Goal: Task Accomplishment & Management: Complete application form

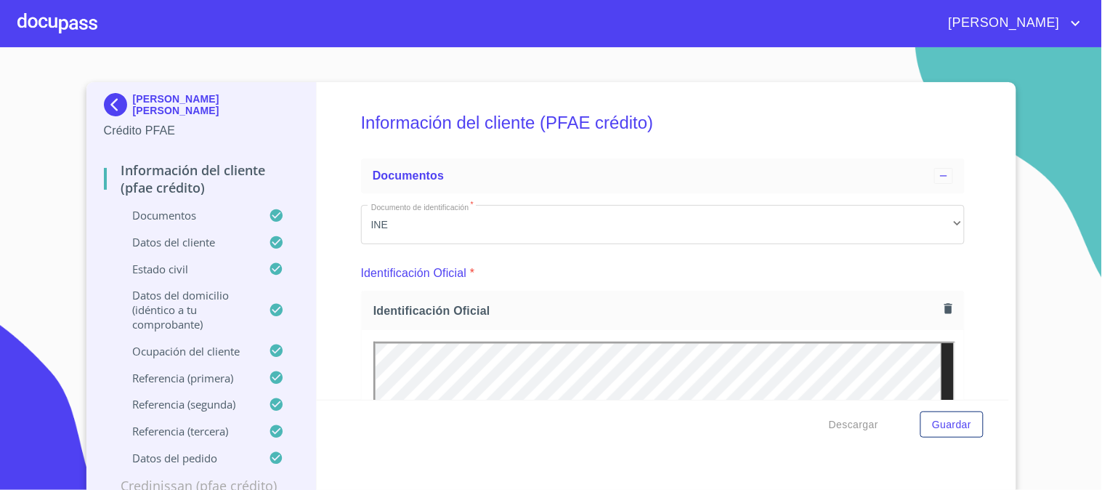
scroll to position [8467, 0]
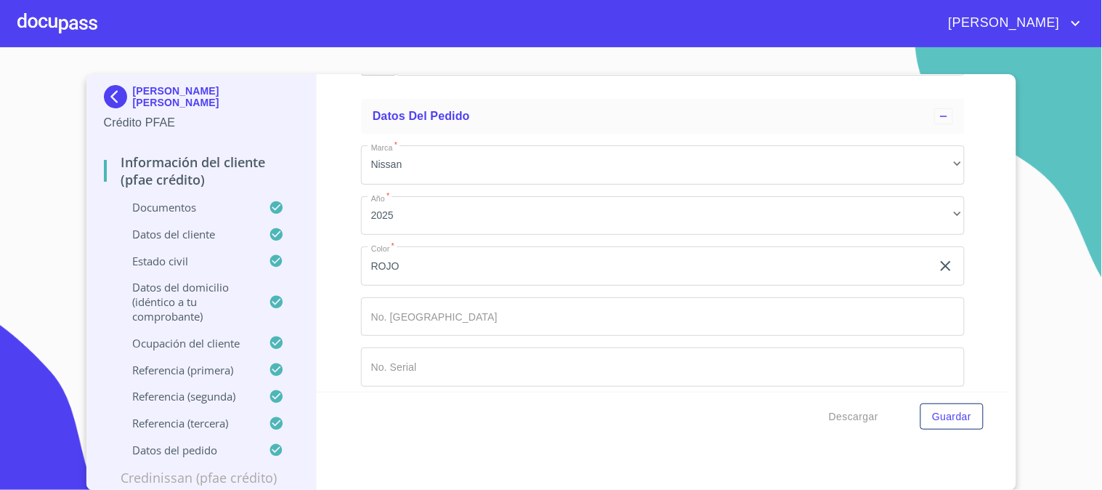
click at [54, 17] on div at bounding box center [57, 23] width 80 height 46
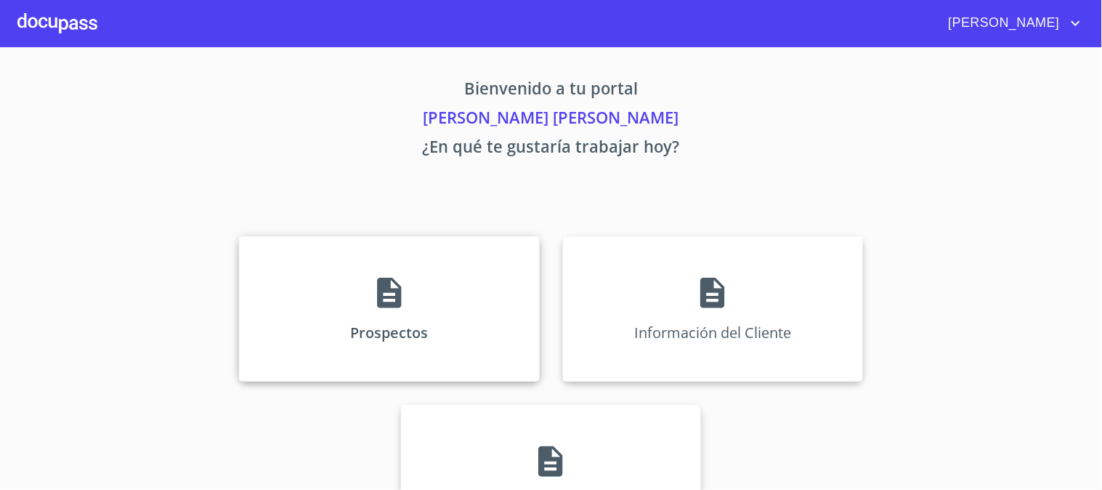
click at [354, 292] on div "Prospectos" at bounding box center [389, 308] width 300 height 145
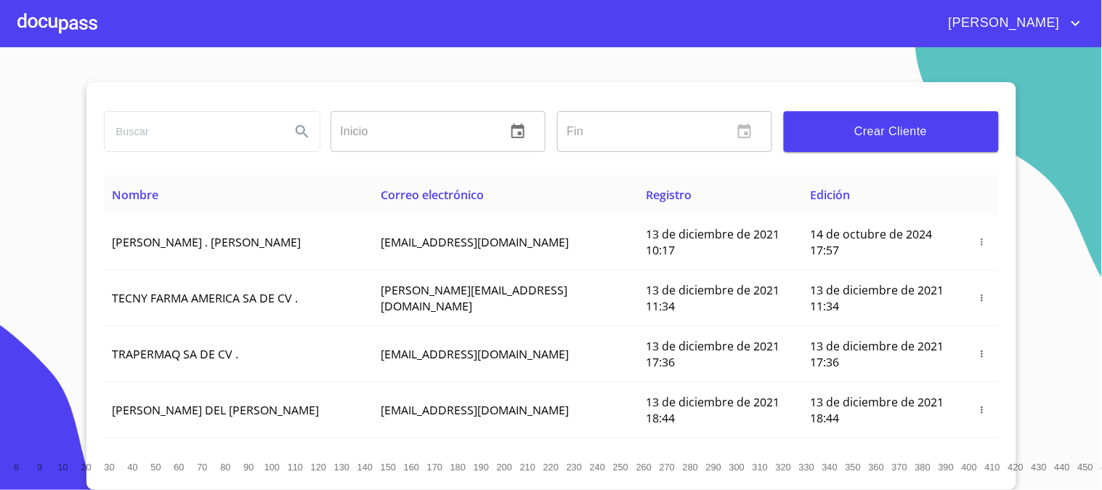
click at [917, 141] on span "Crear Cliente" at bounding box center [891, 131] width 192 height 20
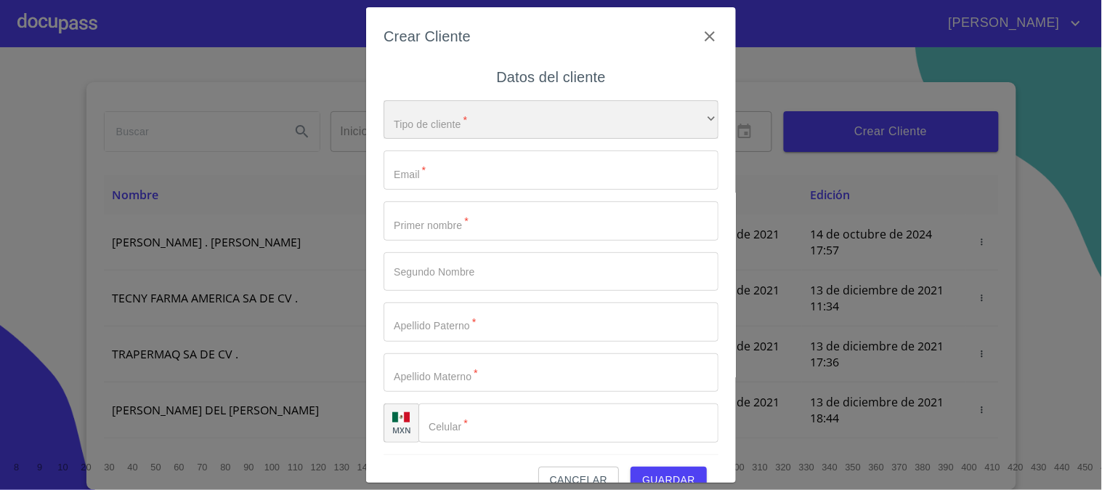
click at [481, 129] on div "​" at bounding box center [551, 119] width 335 height 39
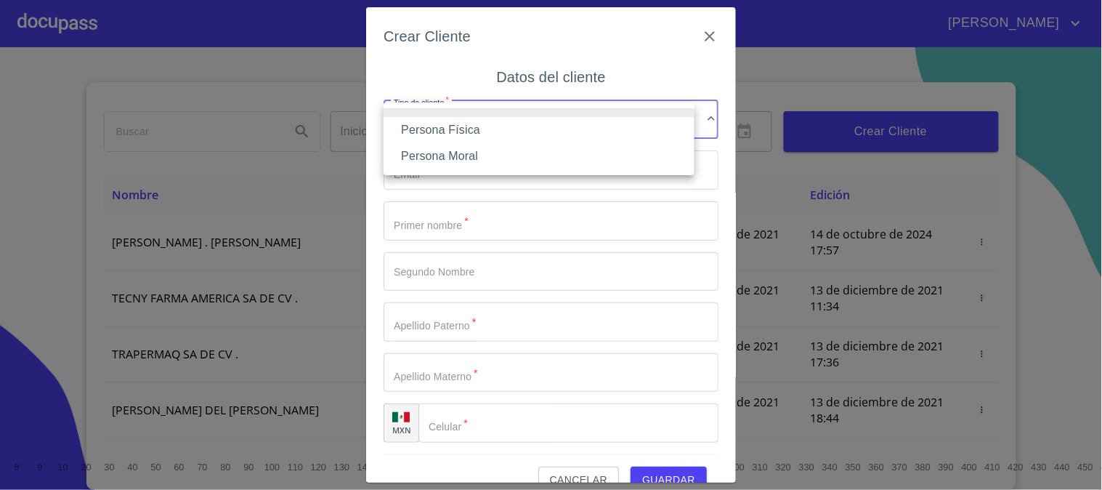
click at [479, 131] on li "Persona Física" at bounding box center [539, 130] width 311 height 26
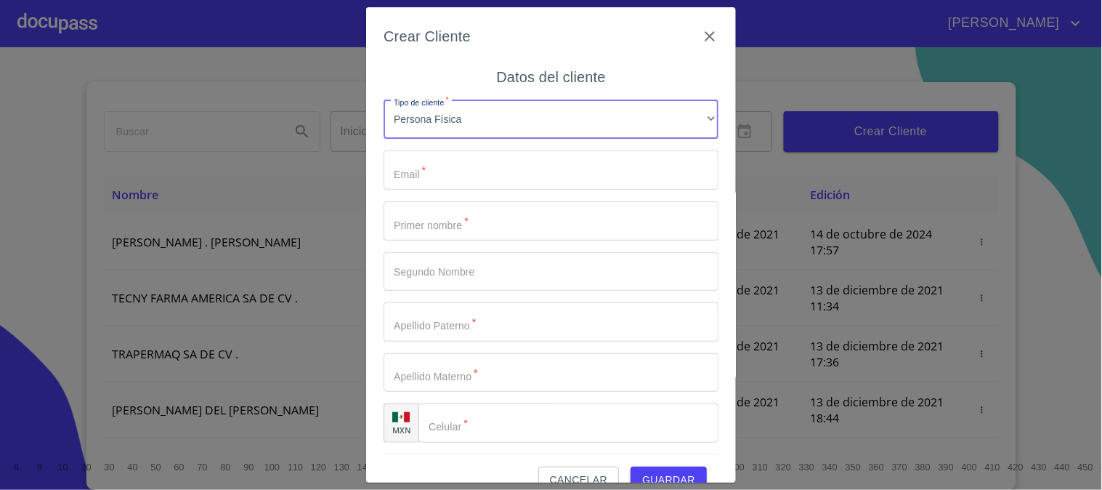
click at [482, 169] on input "Tipo de cliente   *" at bounding box center [551, 169] width 335 height 39
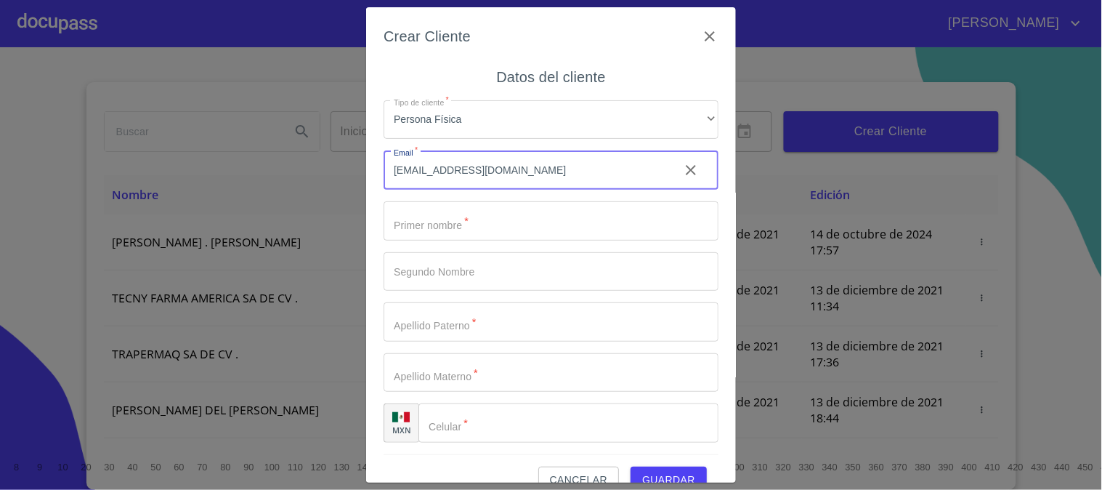
type input "[EMAIL_ADDRESS][DOMAIN_NAME]"
click at [468, 222] on input "Tipo de cliente   *" at bounding box center [551, 220] width 335 height 39
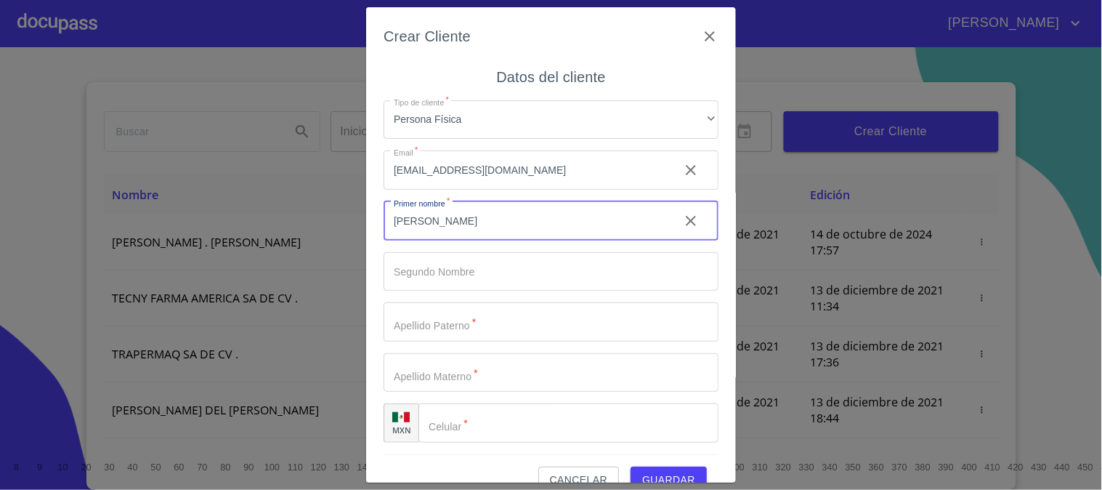
type input "[PERSON_NAME]"
click at [469, 264] on input "Tipo de cliente   *" at bounding box center [551, 271] width 335 height 39
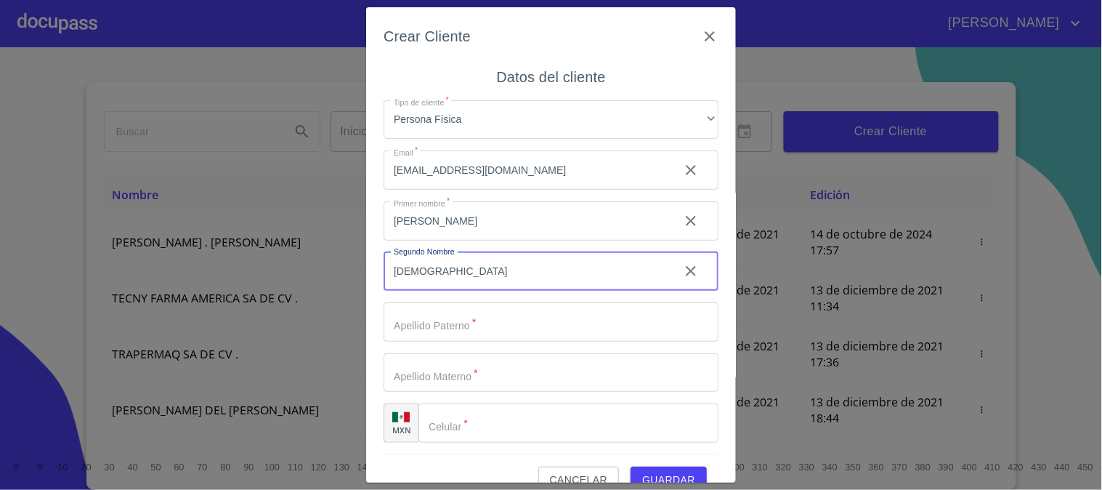
type input "[DEMOGRAPHIC_DATA]"
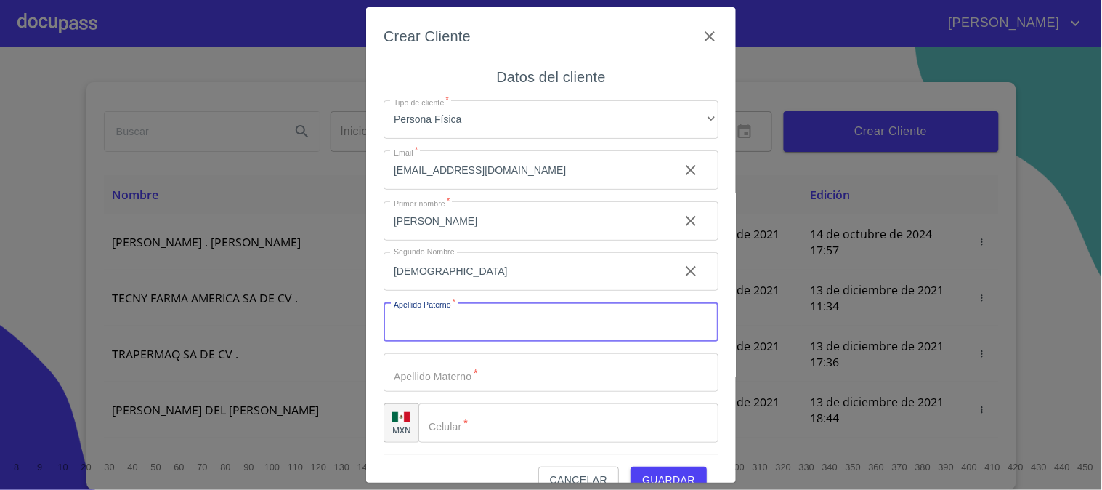
click at [575, 331] on input "Tipo de cliente   *" at bounding box center [551, 321] width 335 height 39
type input "[PERSON_NAME]"
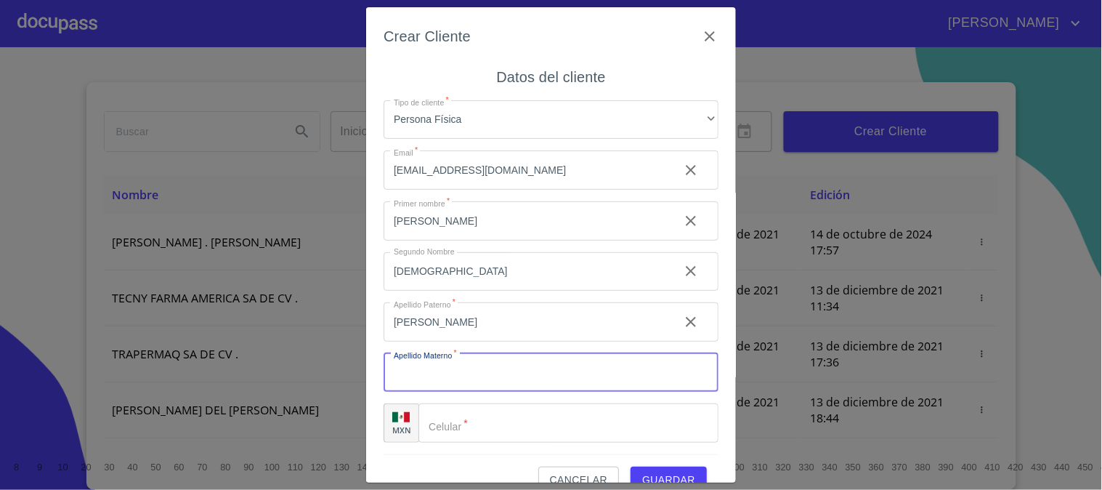
click at [527, 373] on input "Tipo de cliente   *" at bounding box center [551, 372] width 335 height 39
type input "[PERSON_NAME]"
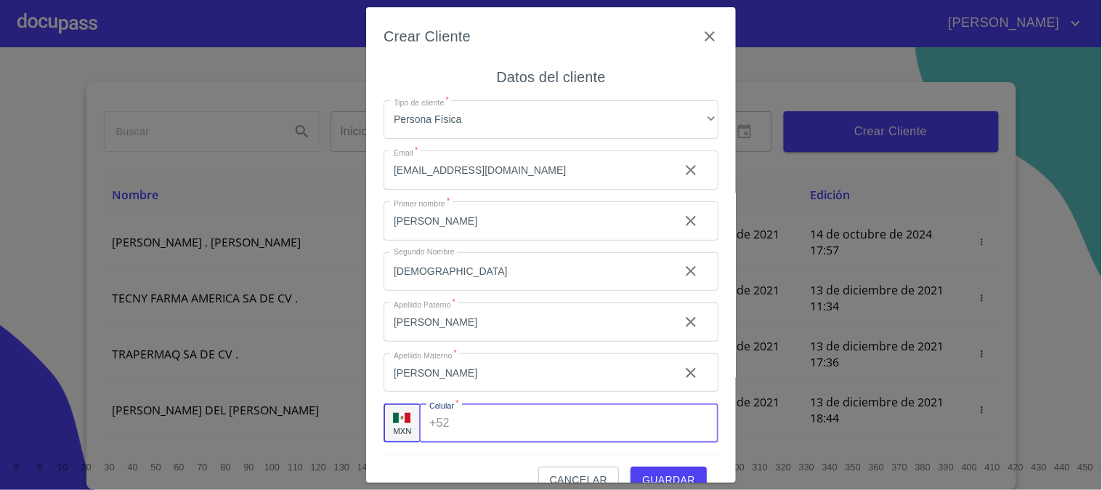
click at [514, 416] on input "Tipo de cliente   *" at bounding box center [586, 422] width 263 height 39
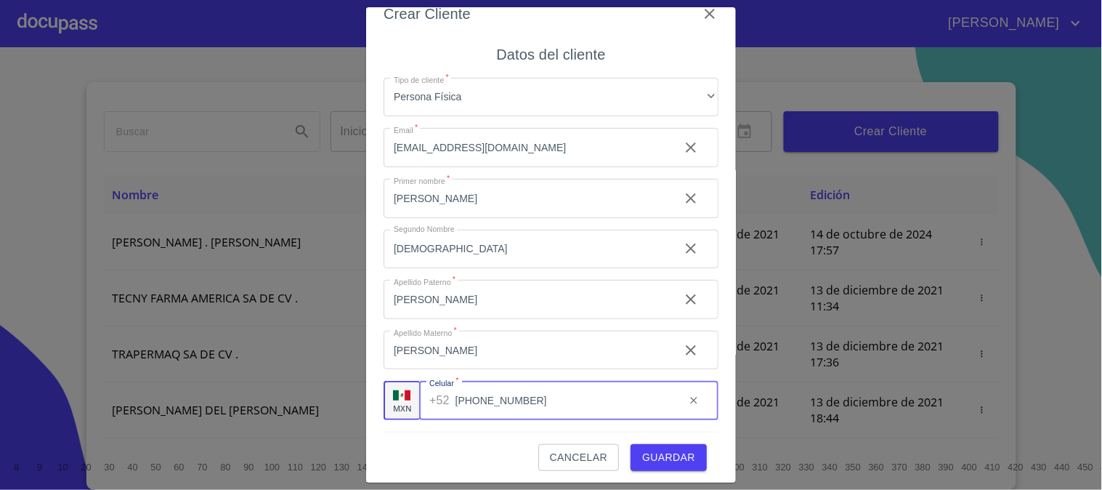
scroll to position [28, 0]
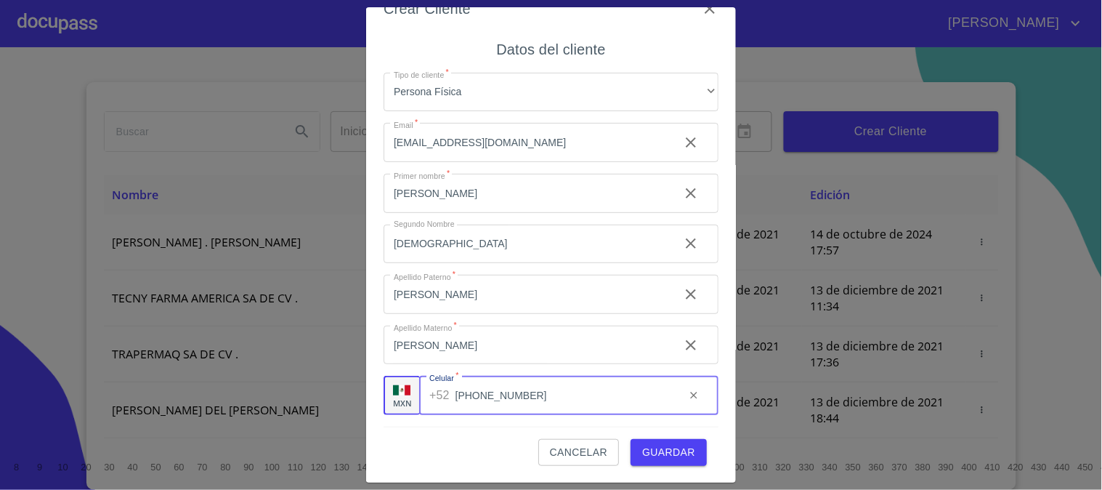
type input "[PHONE_NUMBER]"
click at [690, 453] on button "Guardar" at bounding box center [669, 452] width 76 height 27
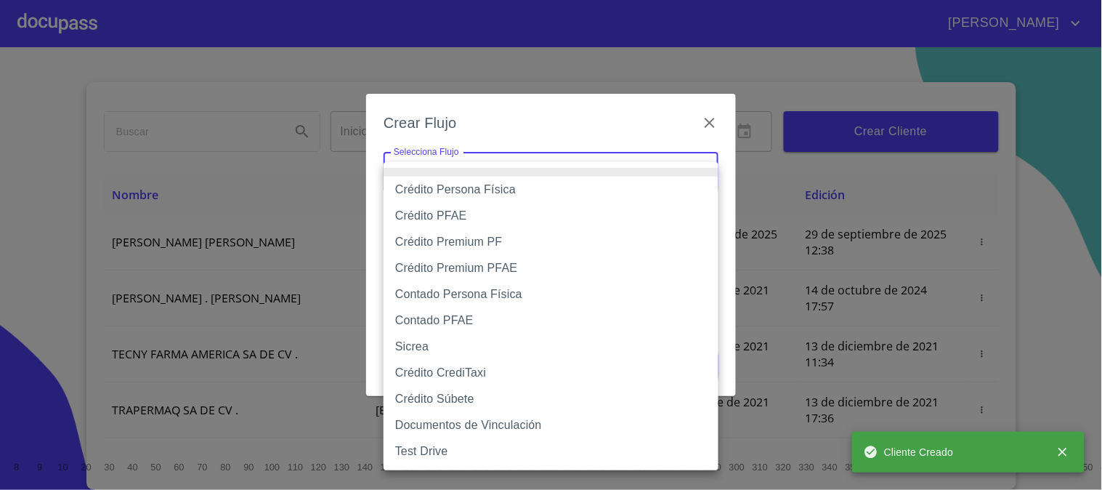
click at [617, 178] on body "[PERSON_NAME] ​ Fin ​ Crear Cliente Nombre Correo electrónico Registro Edición …" at bounding box center [551, 245] width 1102 height 490
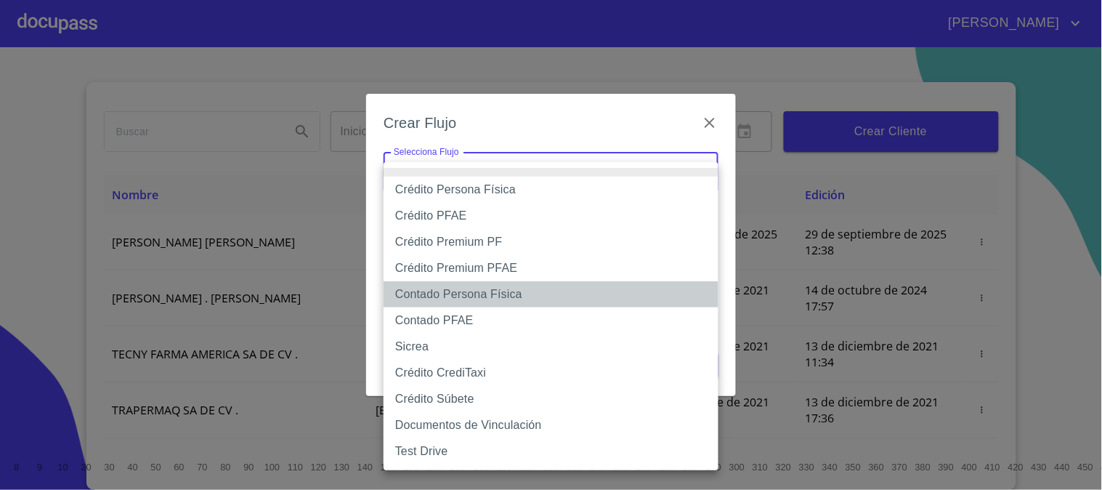
click at [557, 291] on li "Contado Persona Física" at bounding box center [551, 294] width 335 height 26
type input "61b10eea9b8c202ad57ac5da"
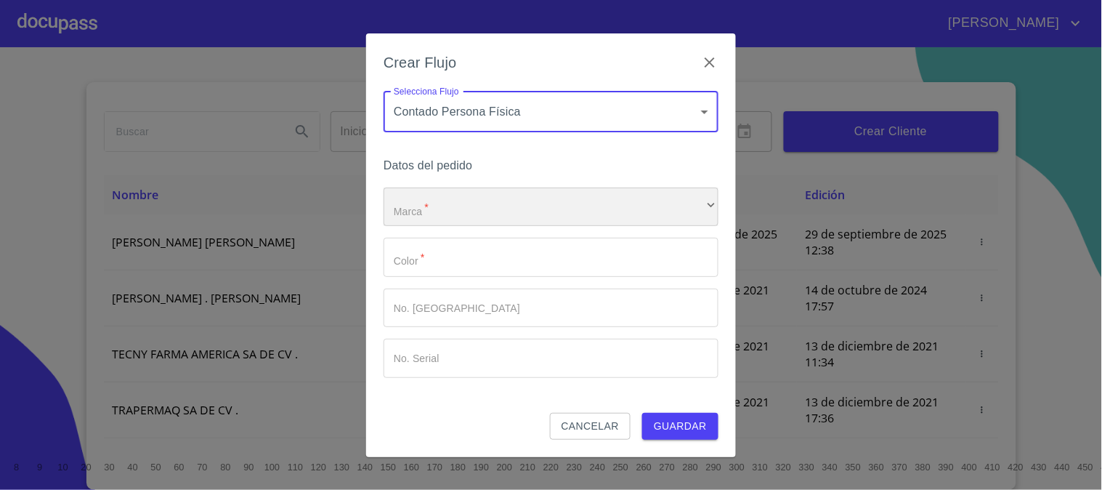
click at [542, 221] on div "​" at bounding box center [551, 206] width 335 height 39
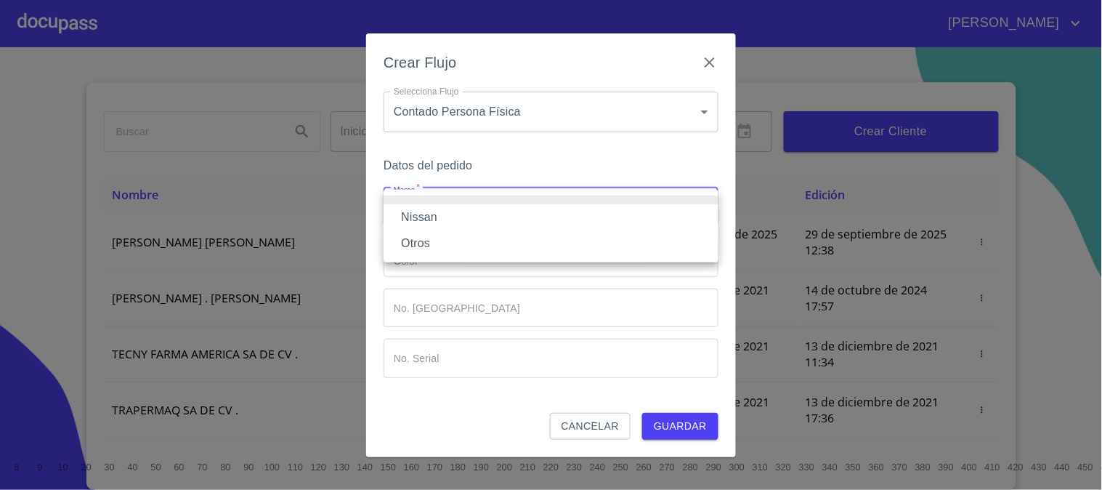
click at [542, 221] on li "Nissan" at bounding box center [551, 217] width 335 height 26
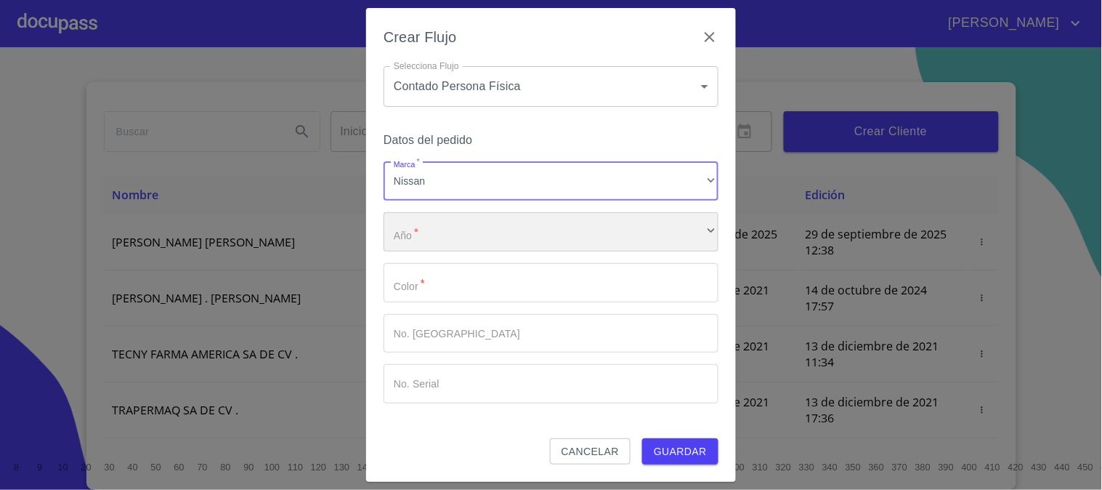
click at [543, 245] on div "​" at bounding box center [551, 231] width 335 height 39
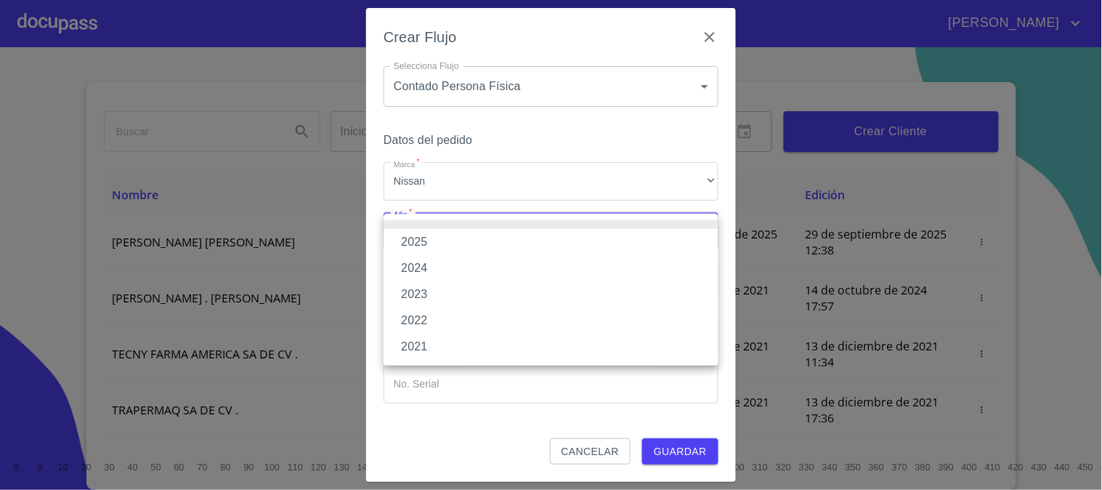
click at [543, 245] on li "2025" at bounding box center [551, 242] width 335 height 26
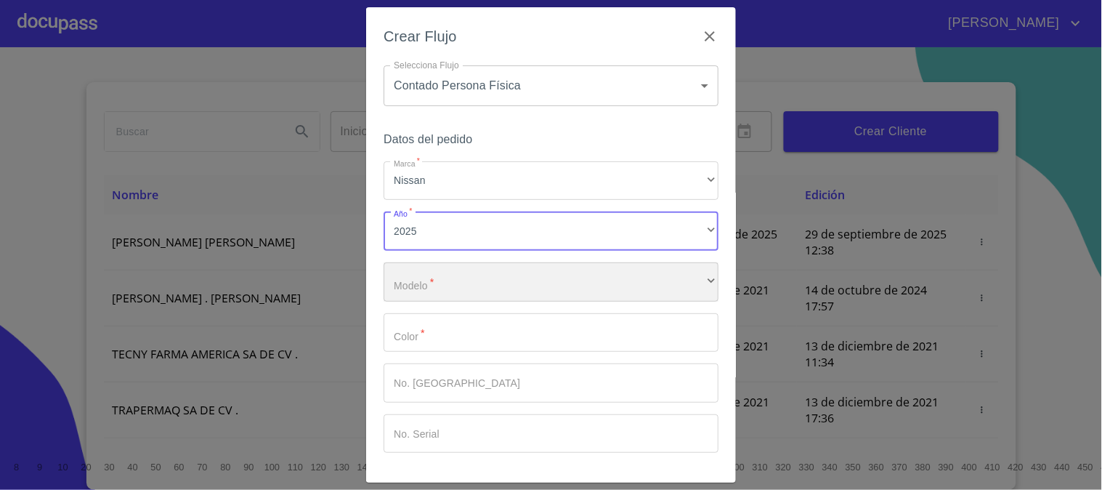
click at [525, 276] on div "​" at bounding box center [551, 281] width 335 height 39
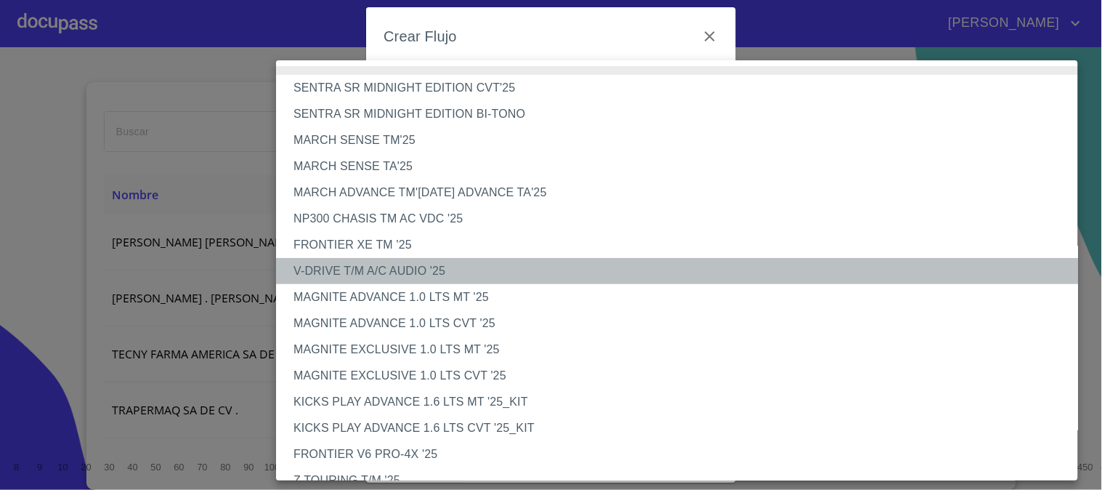
click at [525, 276] on li "V-DRIVE T/M A/C AUDIO '25" at bounding box center [683, 271] width 814 height 26
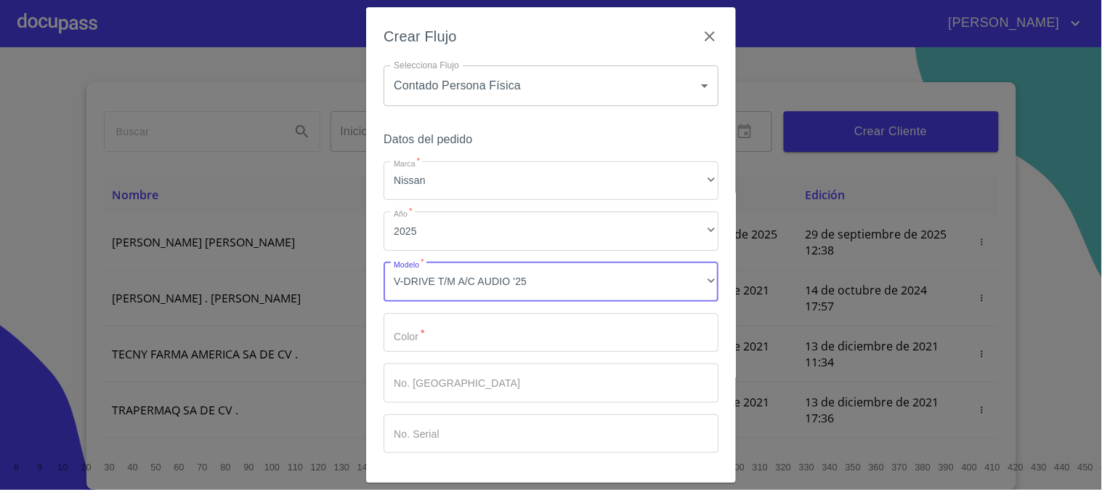
click at [525, 324] on input "Marca   *" at bounding box center [551, 332] width 335 height 39
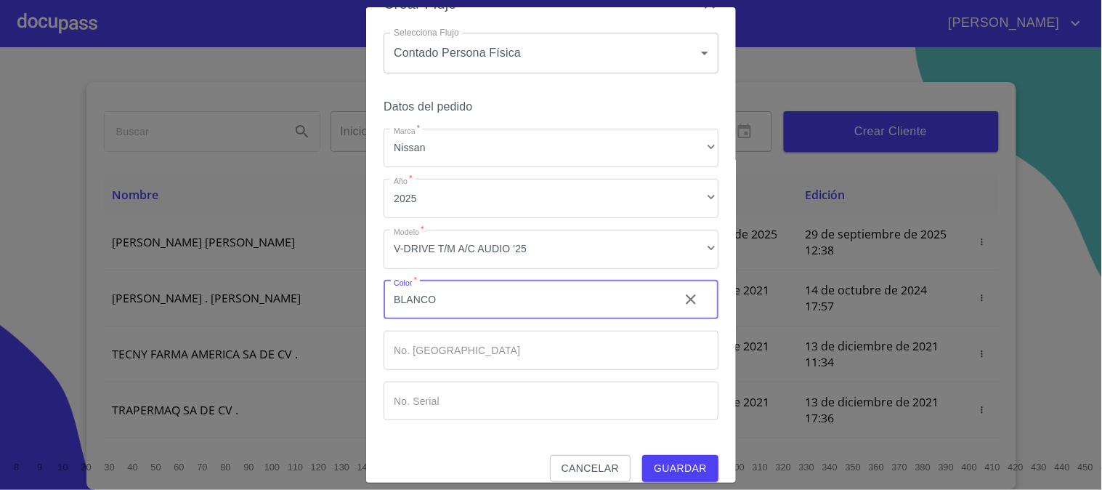
scroll to position [49, 0]
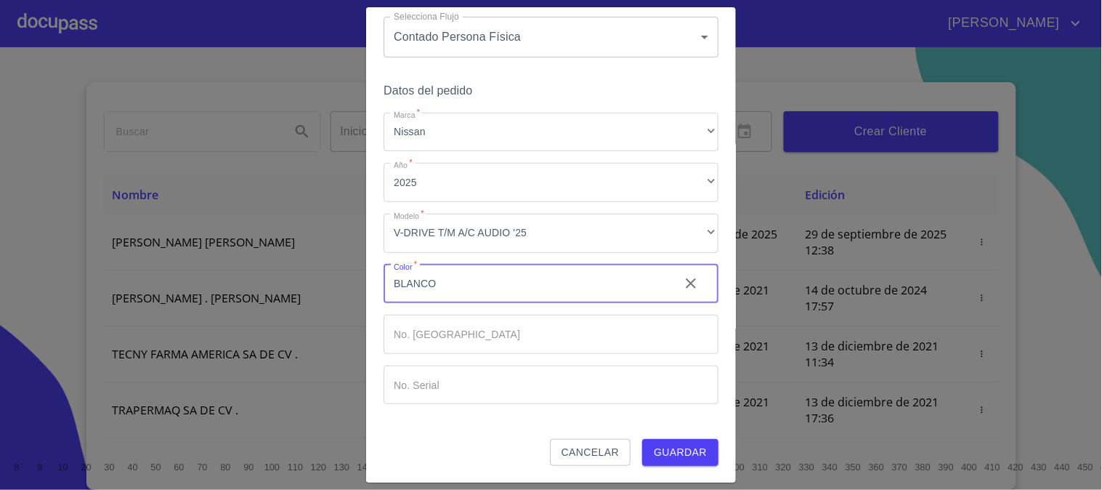
type input "BLANCO"
click at [690, 448] on span "Guardar" at bounding box center [680, 452] width 53 height 18
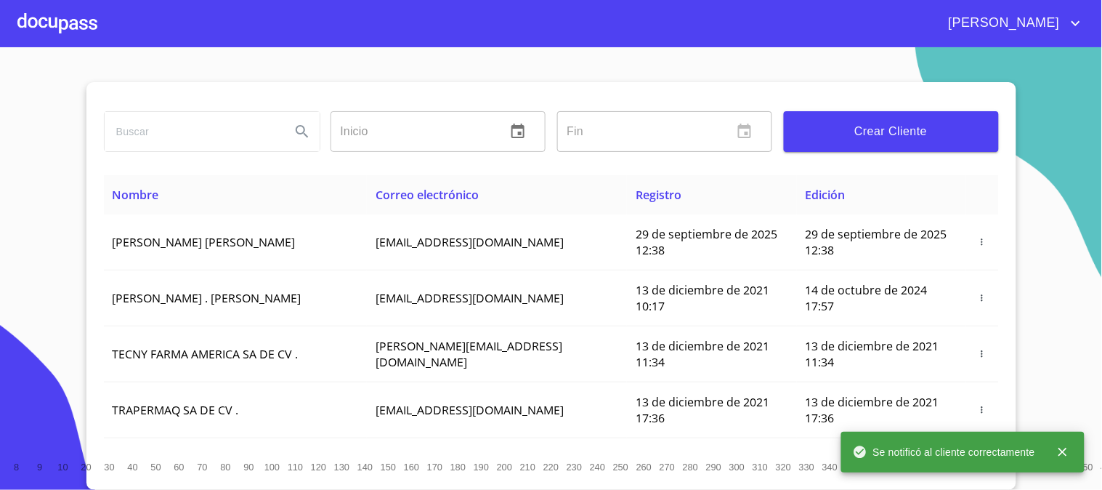
click at [62, 17] on div at bounding box center [57, 23] width 80 height 46
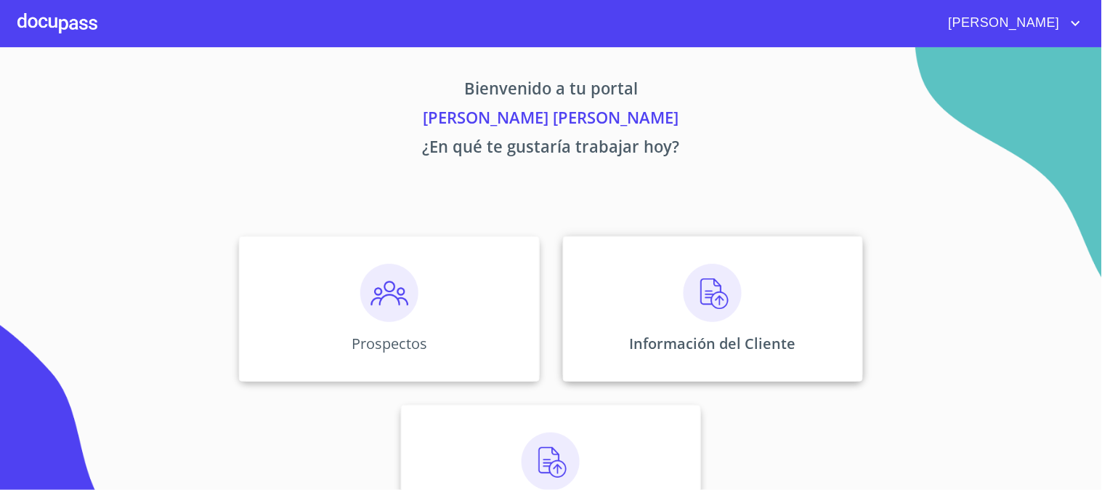
click at [690, 331] on div "Información del Cliente" at bounding box center [713, 308] width 300 height 145
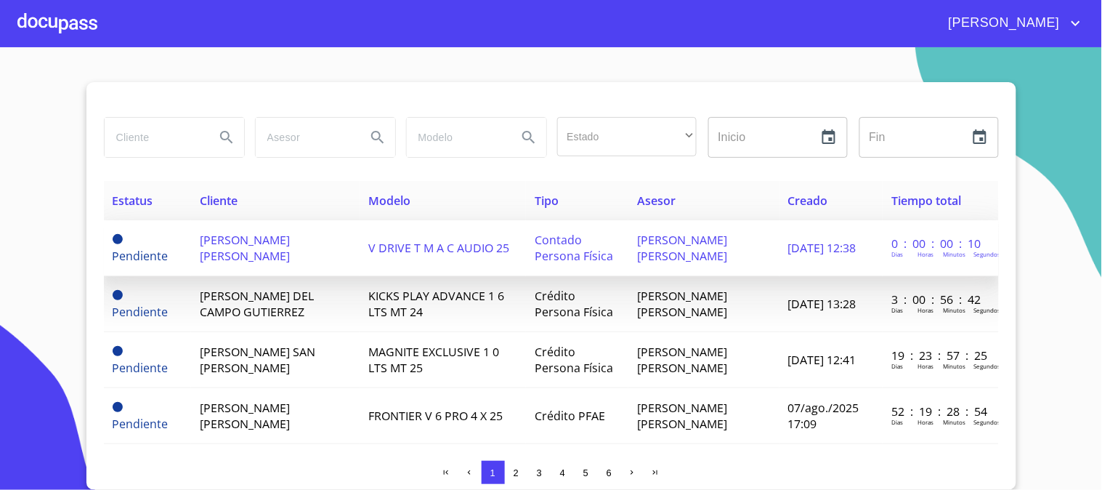
click at [327, 251] on td "[PERSON_NAME] [PERSON_NAME]" at bounding box center [275, 248] width 169 height 56
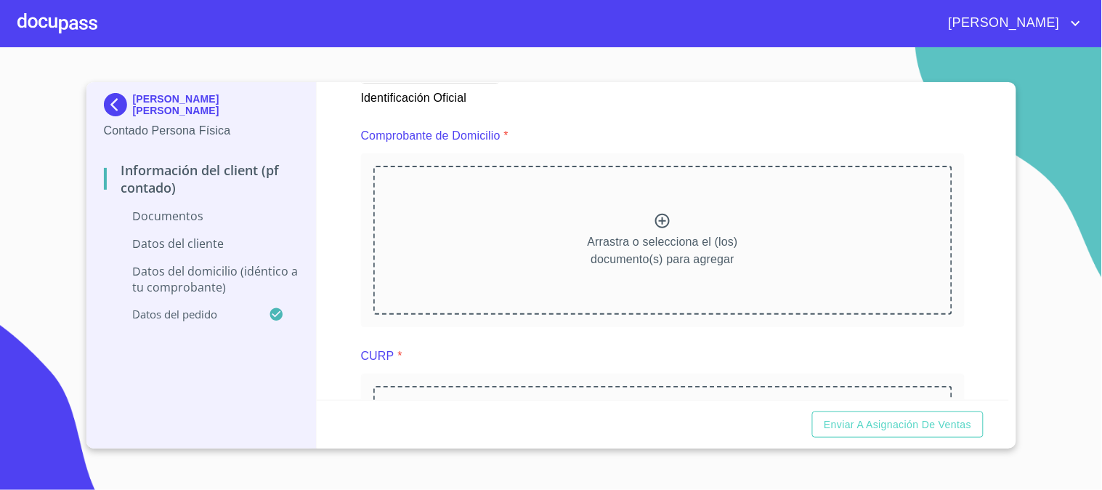
scroll to position [726, 0]
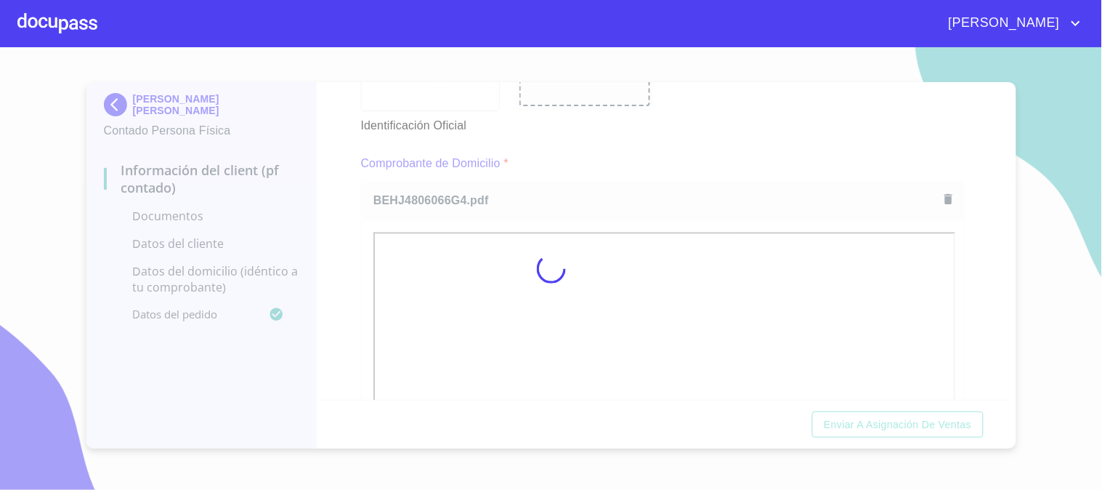
click at [967, 241] on div at bounding box center [551, 268] width 1102 height 442
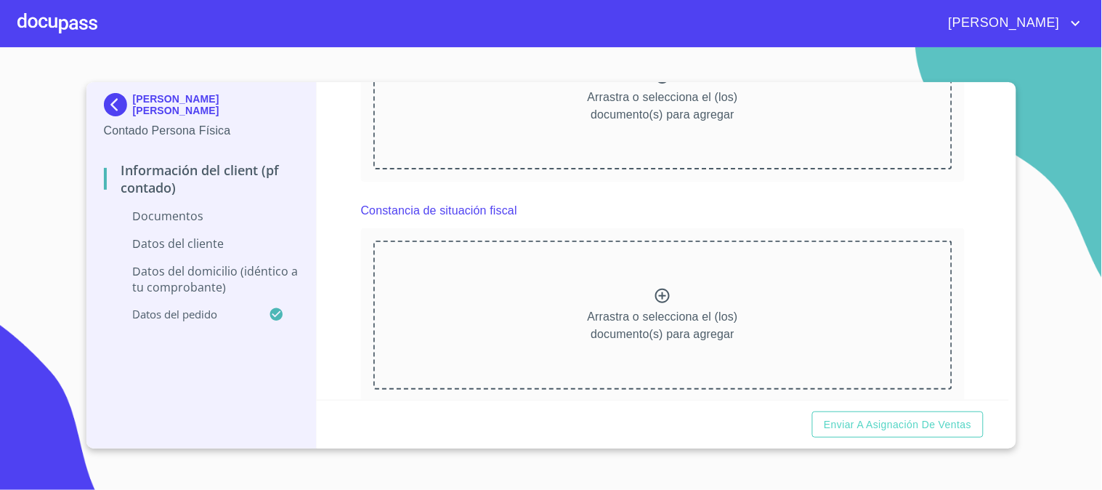
scroll to position [1372, 0]
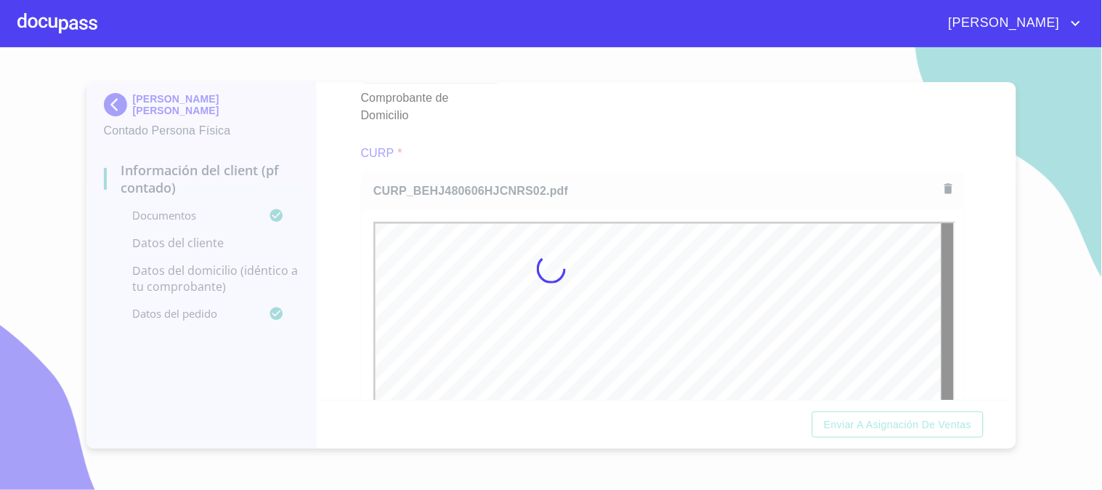
click at [999, 392] on div at bounding box center [551, 268] width 1102 height 442
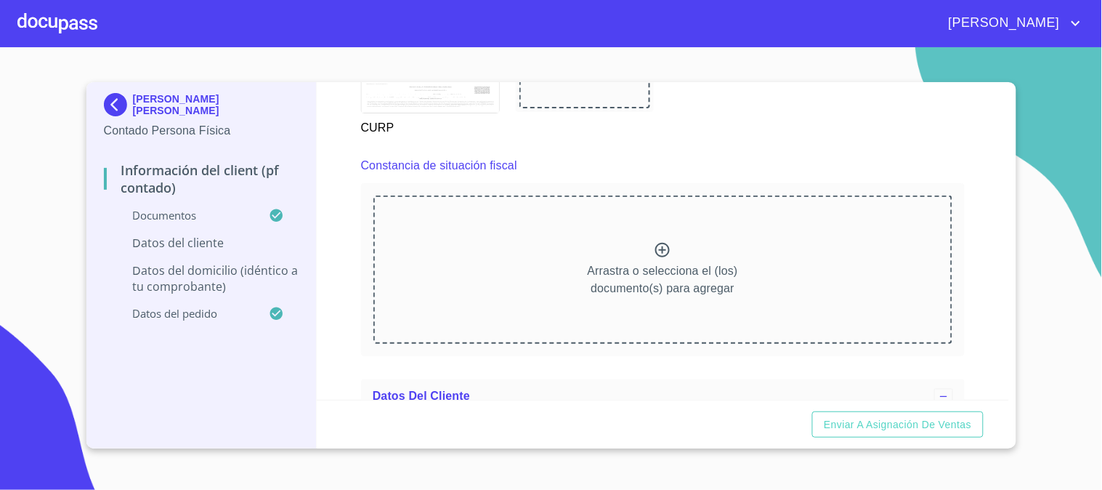
scroll to position [1999, 0]
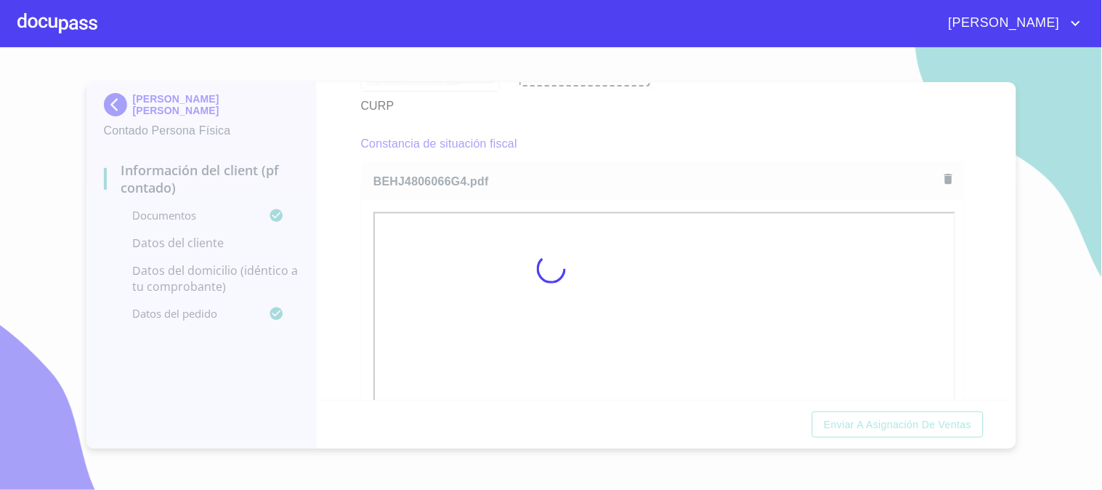
drag, startPoint x: 349, startPoint y: 264, endPoint x: 365, endPoint y: 264, distance: 16.0
click at [349, 264] on div at bounding box center [551, 268] width 1102 height 442
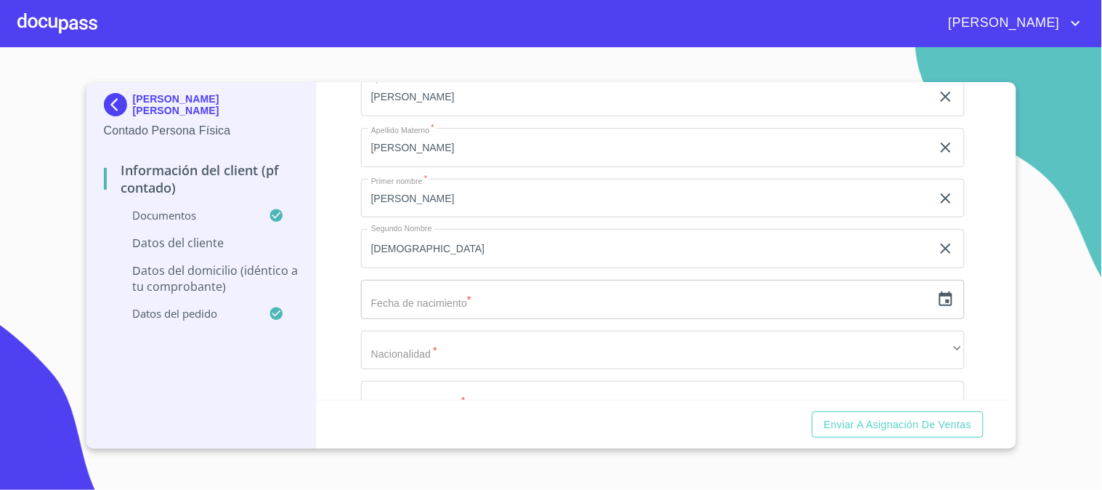
scroll to position [2743, 0]
click at [937, 292] on icon "button" at bounding box center [945, 296] width 17 height 17
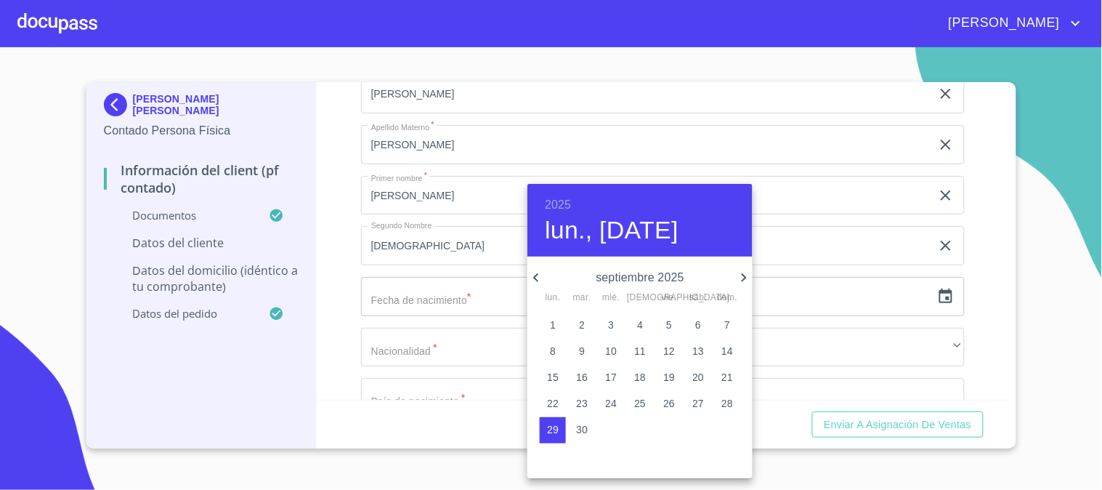
click at [474, 289] on div at bounding box center [551, 245] width 1102 height 490
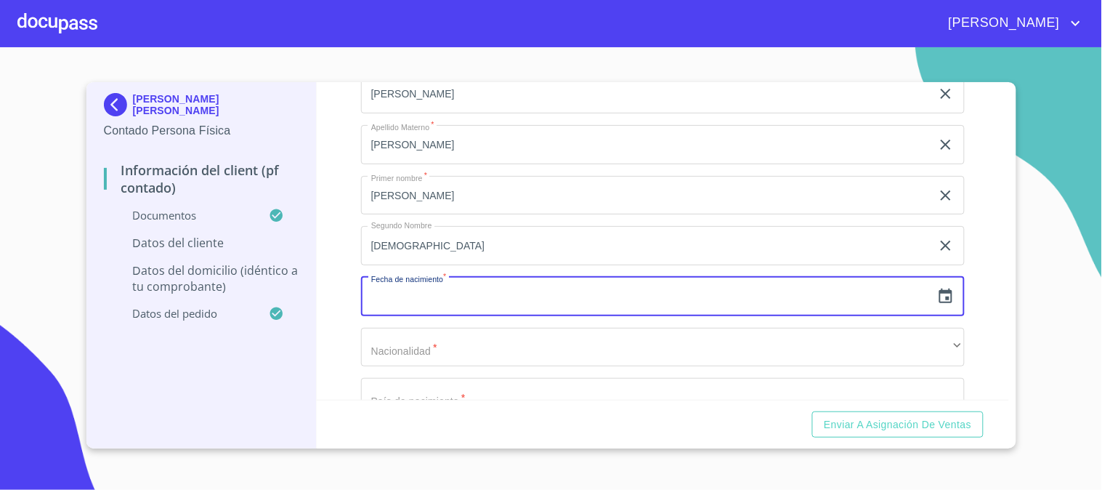
click at [474, 289] on input "text" at bounding box center [646, 296] width 570 height 39
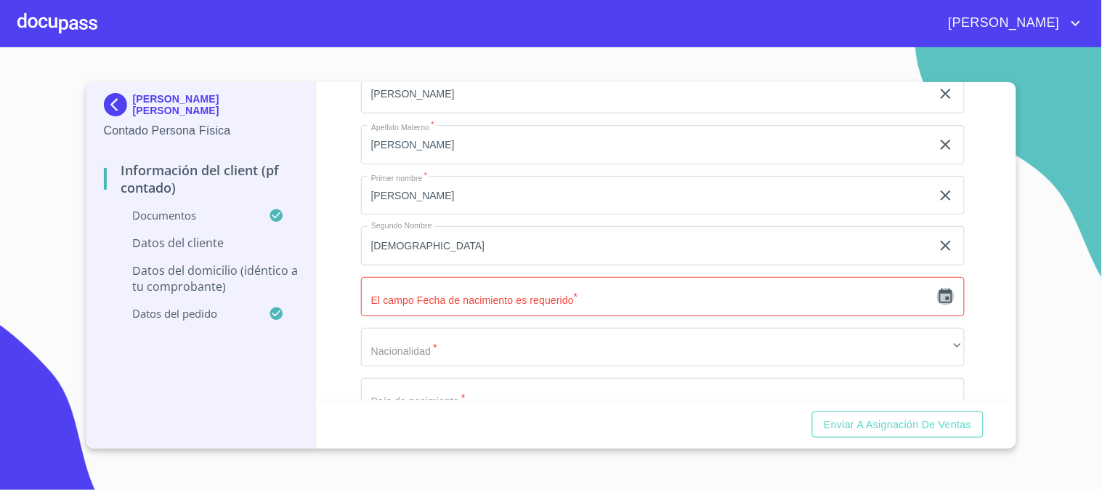
click at [939, 288] on icon "button" at bounding box center [945, 295] width 13 height 15
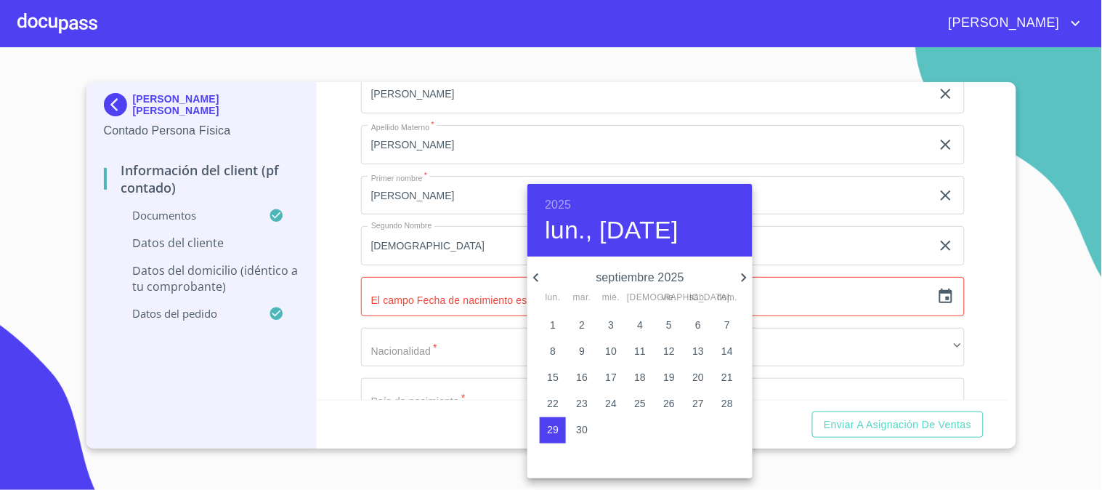
click at [539, 203] on div "2025 lun., [DATE]" at bounding box center [639, 220] width 225 height 73
click at [547, 204] on h6 "2025" at bounding box center [558, 205] width 26 height 20
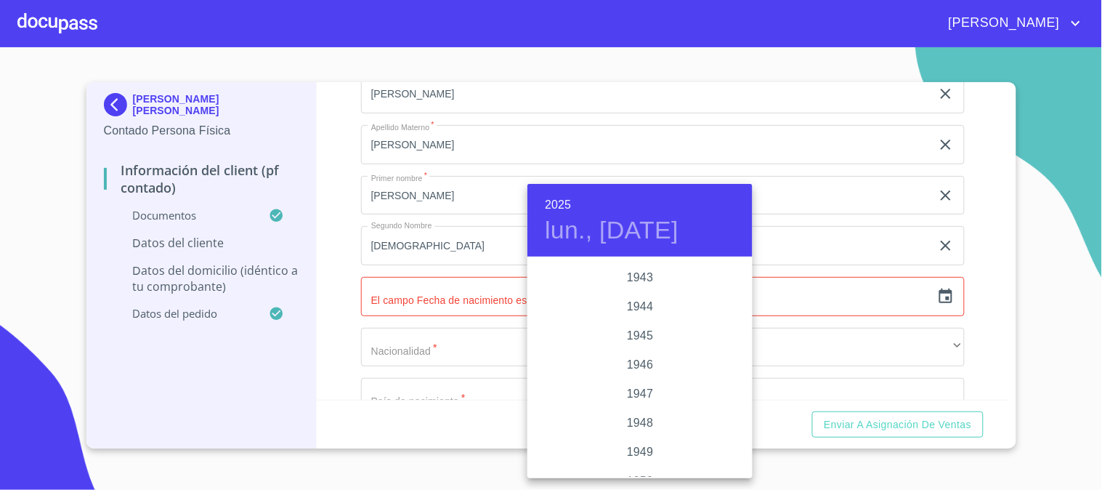
scroll to position [558, 0]
click at [652, 384] on div "1948" at bounding box center [639, 383] width 225 height 29
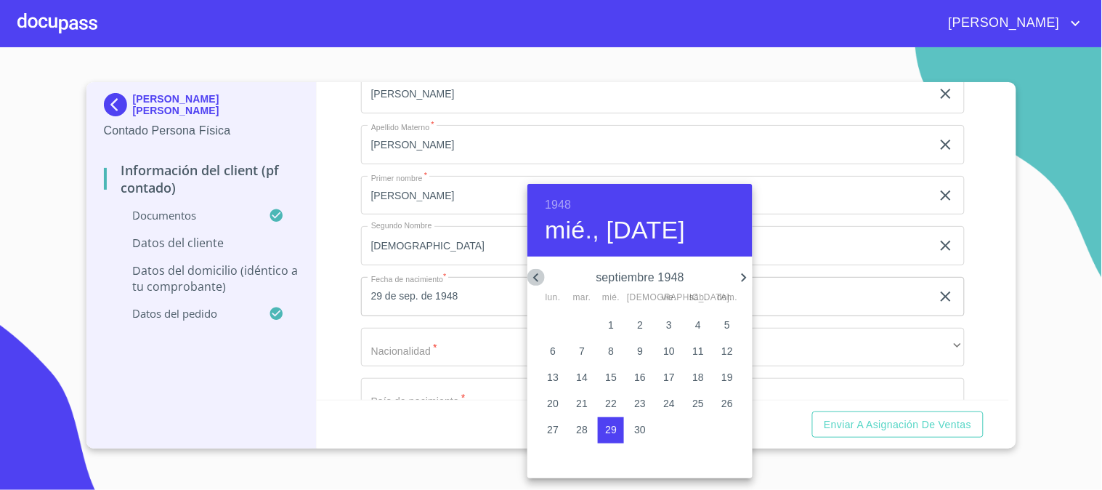
click at [542, 276] on icon "button" at bounding box center [535, 277] width 17 height 17
click at [728, 324] on p "6" at bounding box center [727, 324] width 6 height 15
type input "6 de jun. de 1948"
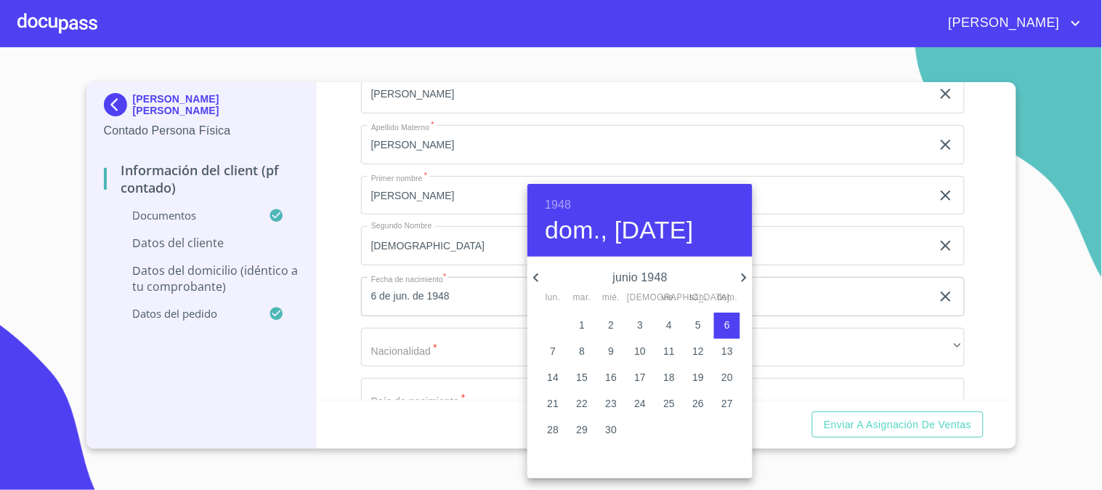
click at [329, 336] on div at bounding box center [551, 245] width 1102 height 490
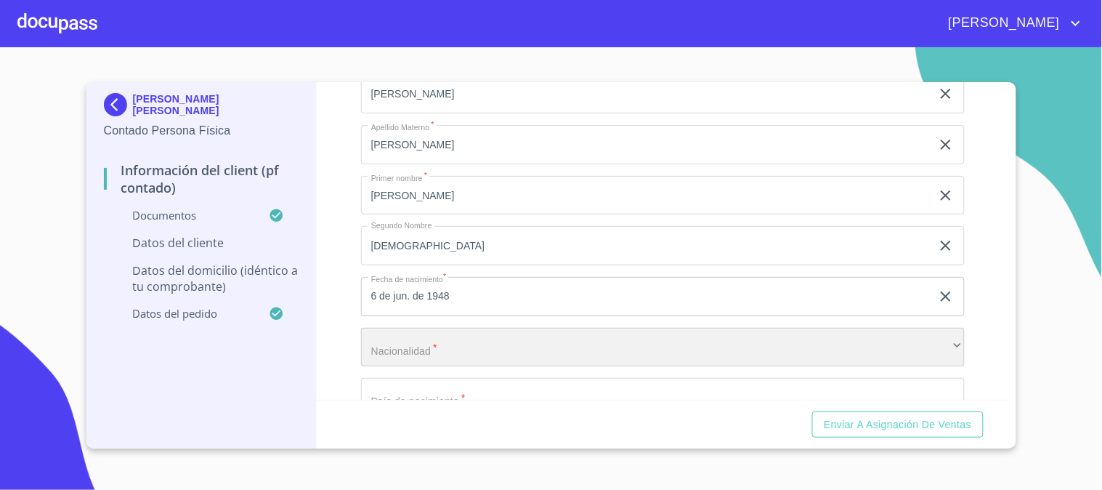
click at [432, 338] on div "​" at bounding box center [663, 347] width 604 height 39
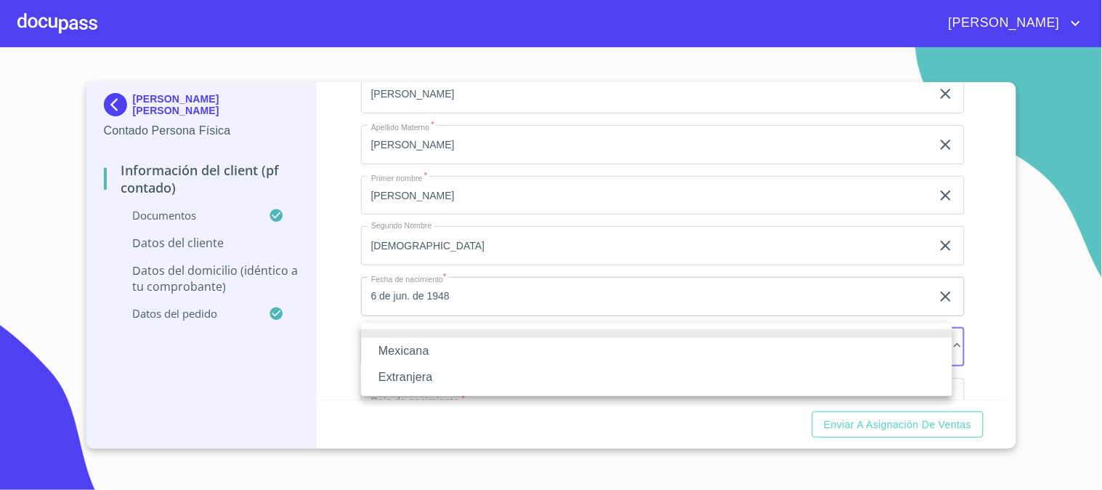
click at [439, 353] on li "Mexicana" at bounding box center [656, 351] width 591 height 26
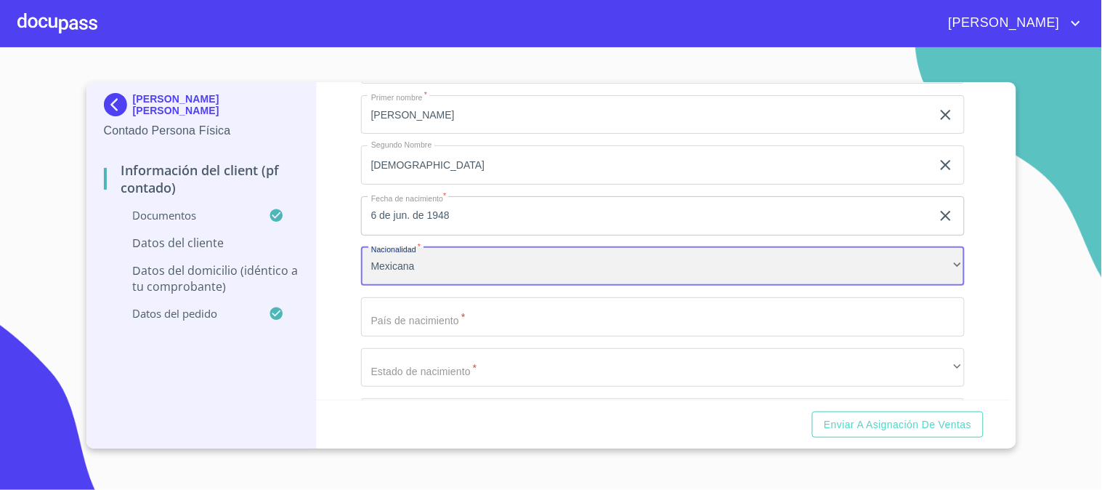
scroll to position [2904, 0]
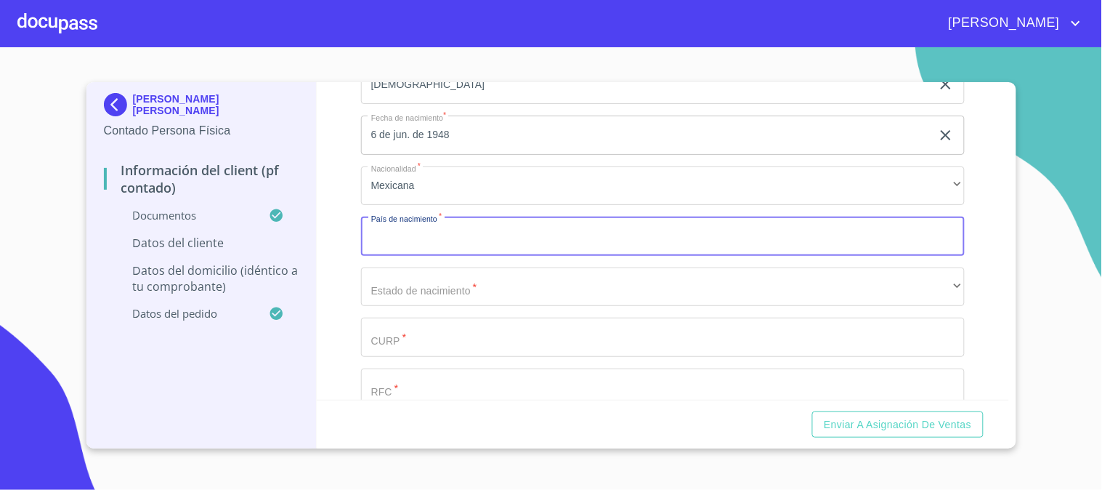
click at [461, 238] on input "Documento de identificación   *" at bounding box center [663, 235] width 604 height 39
type input "[GEOGRAPHIC_DATA]"
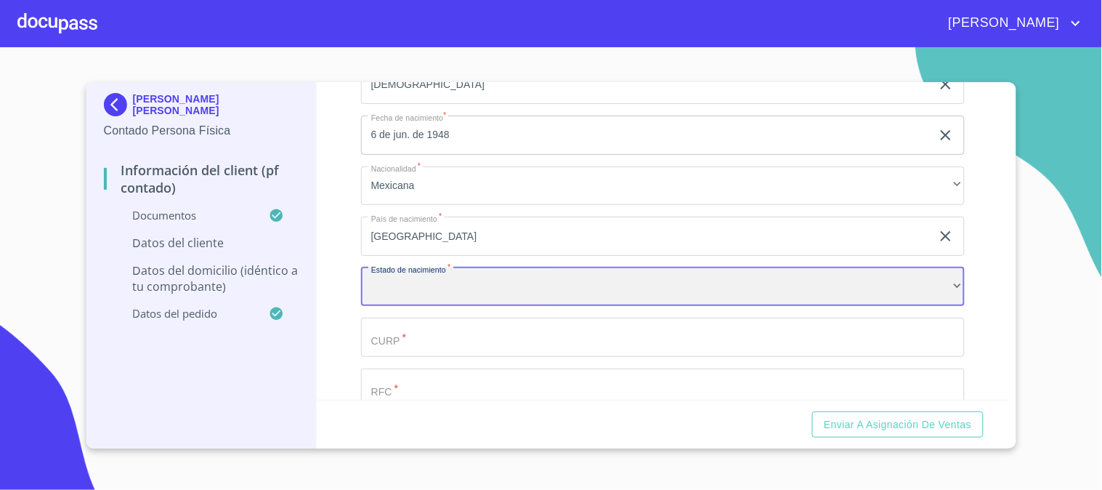
click at [413, 275] on div "​" at bounding box center [663, 286] width 604 height 39
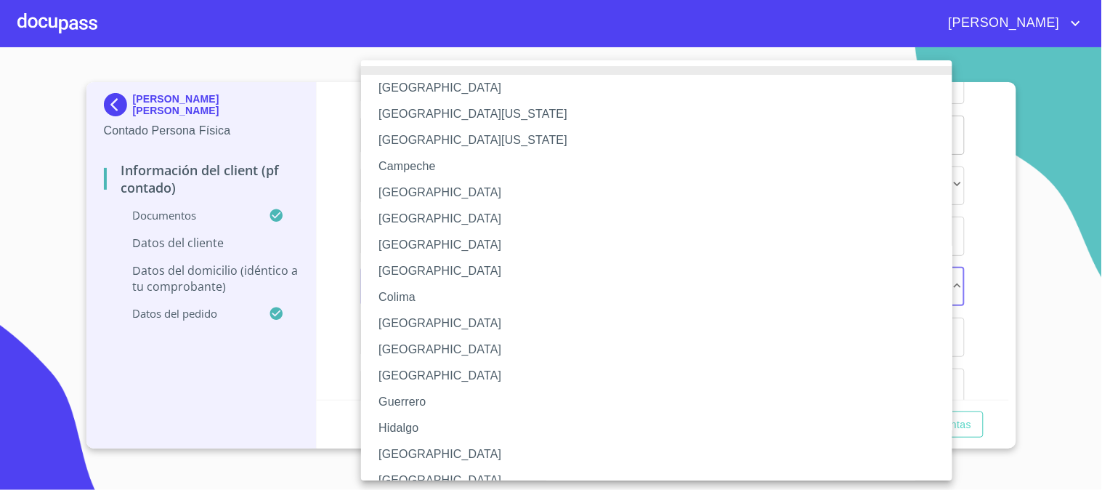
click at [415, 455] on li "[GEOGRAPHIC_DATA]" at bounding box center [663, 454] width 604 height 26
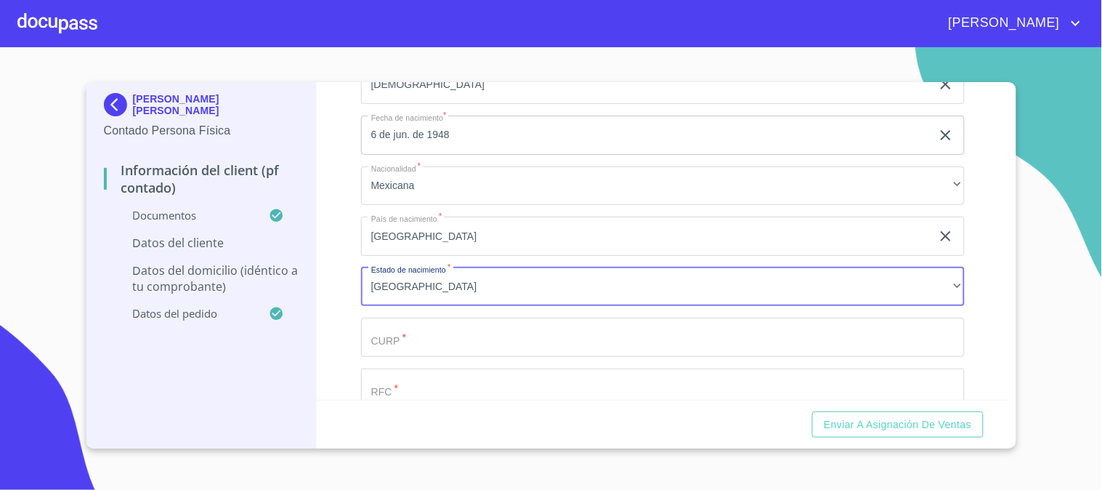
click at [434, 331] on input "Documento de identificación   *" at bounding box center [663, 336] width 604 height 39
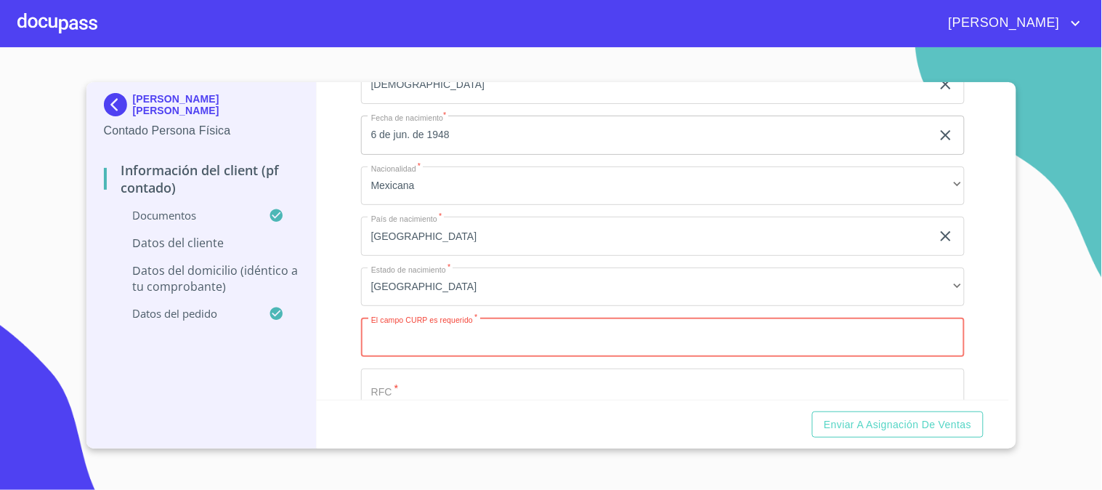
click at [451, 325] on input "Documento de identificación   *" at bounding box center [663, 336] width 604 height 39
paste input "BEHJ480606HJCNRS02"
type input "BEHJ480606HJCNRS02"
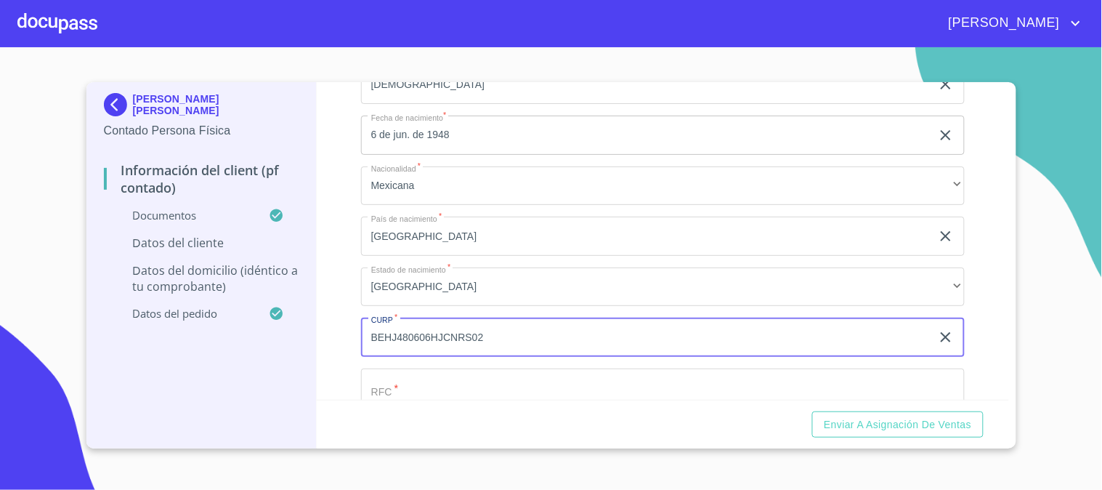
scroll to position [3066, 0]
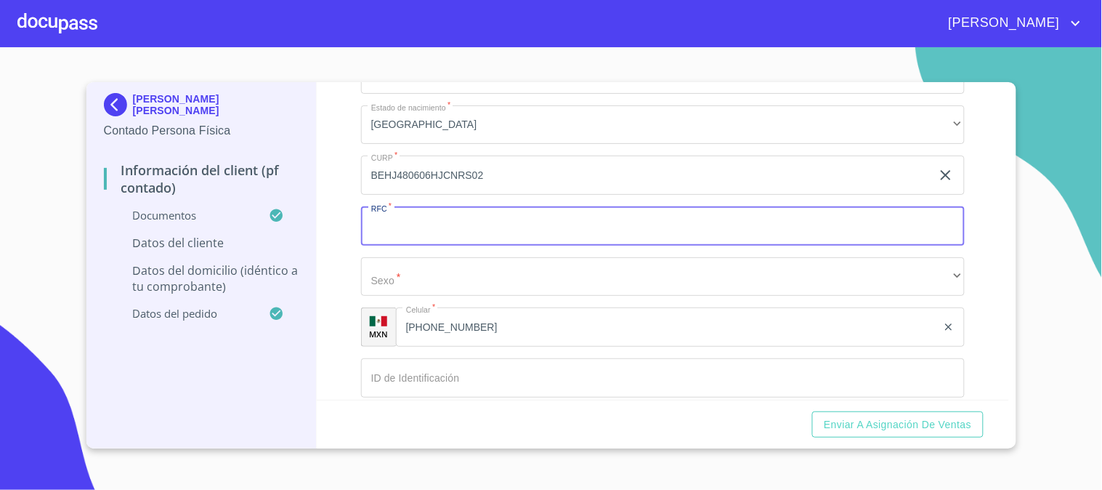
click at [469, 206] on input "Documento de identificación   *" at bounding box center [663, 225] width 604 height 39
paste input "BEHJ4806066G4"
type input "BEHJ4806066G4"
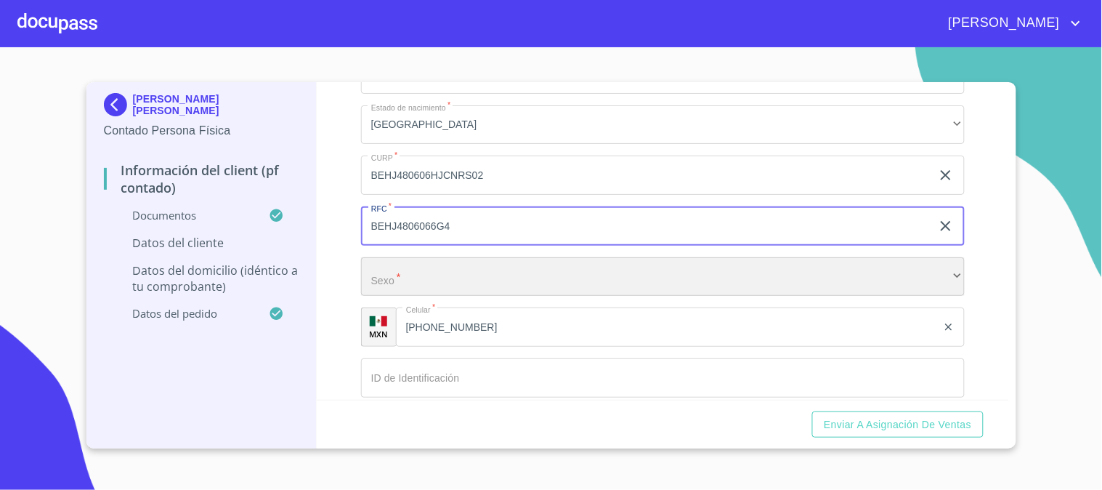
click at [480, 274] on div "​" at bounding box center [663, 276] width 604 height 39
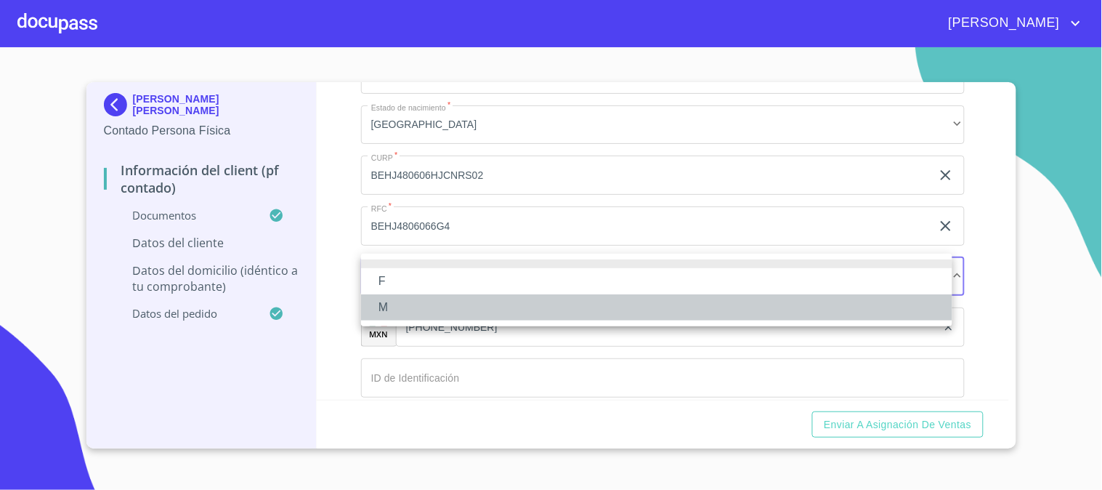
click at [485, 311] on li "M" at bounding box center [656, 307] width 591 height 26
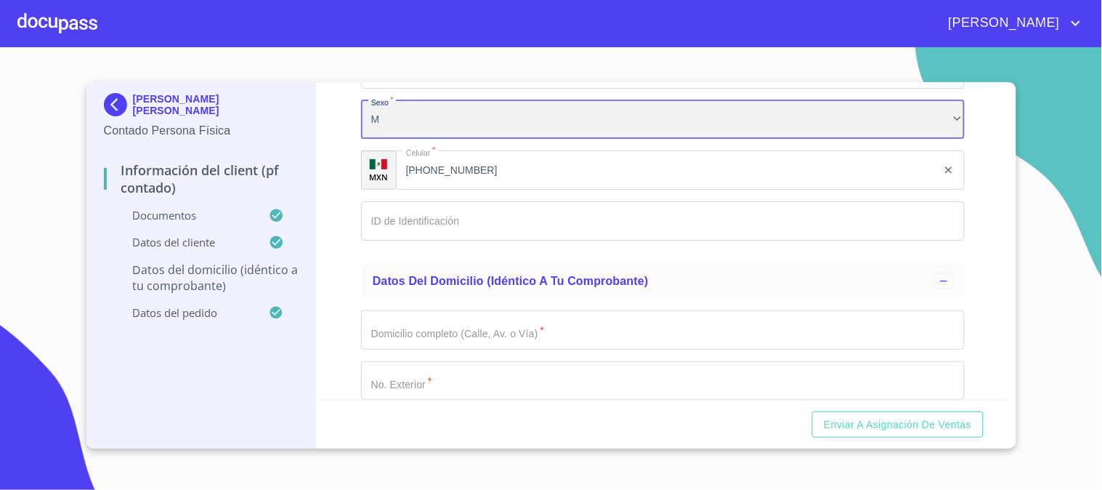
scroll to position [3228, 0]
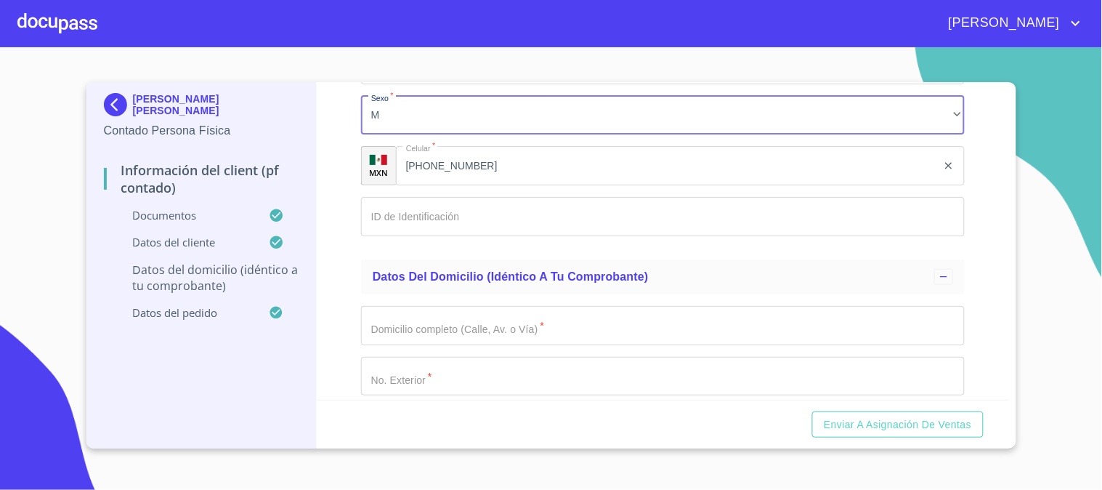
click at [455, 198] on input "Documento de identificación   *" at bounding box center [663, 216] width 604 height 39
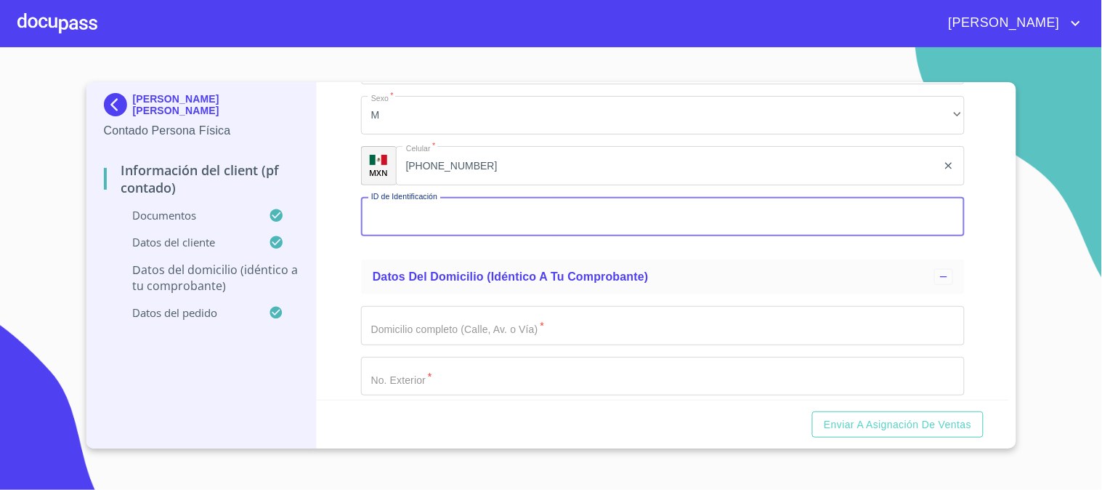
paste input "1799150639"
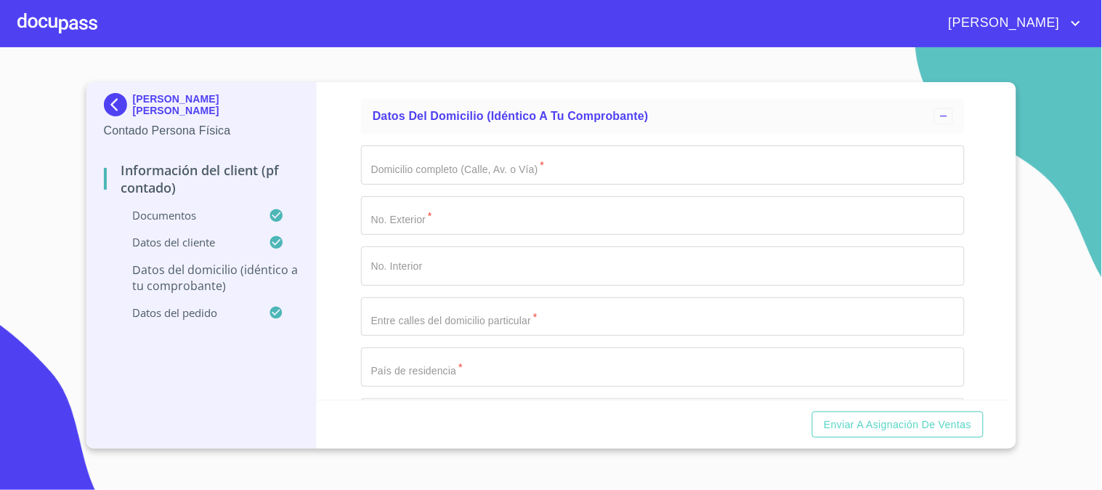
scroll to position [3389, 0]
type input "1799150639"
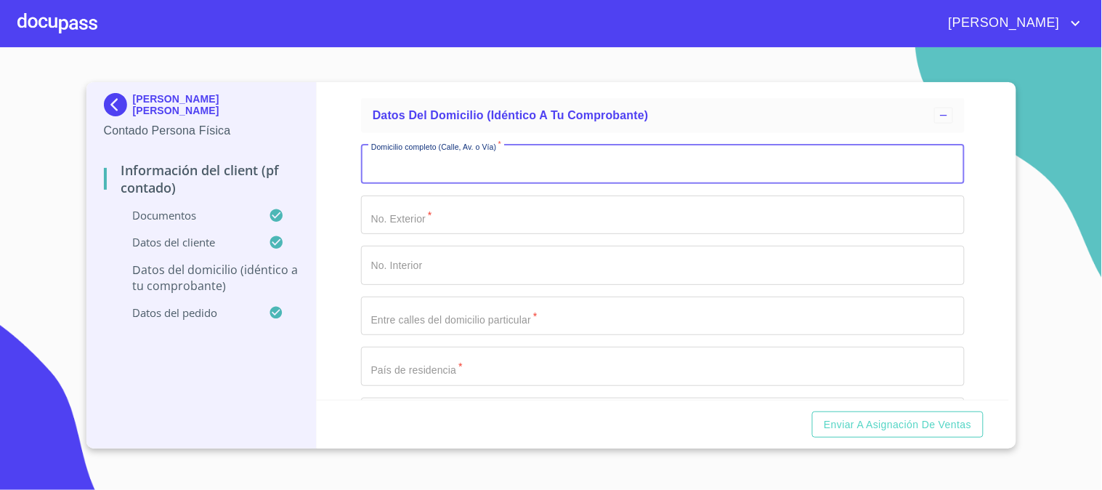
click at [498, 162] on input "Documento de identificación   *" at bounding box center [663, 164] width 604 height 39
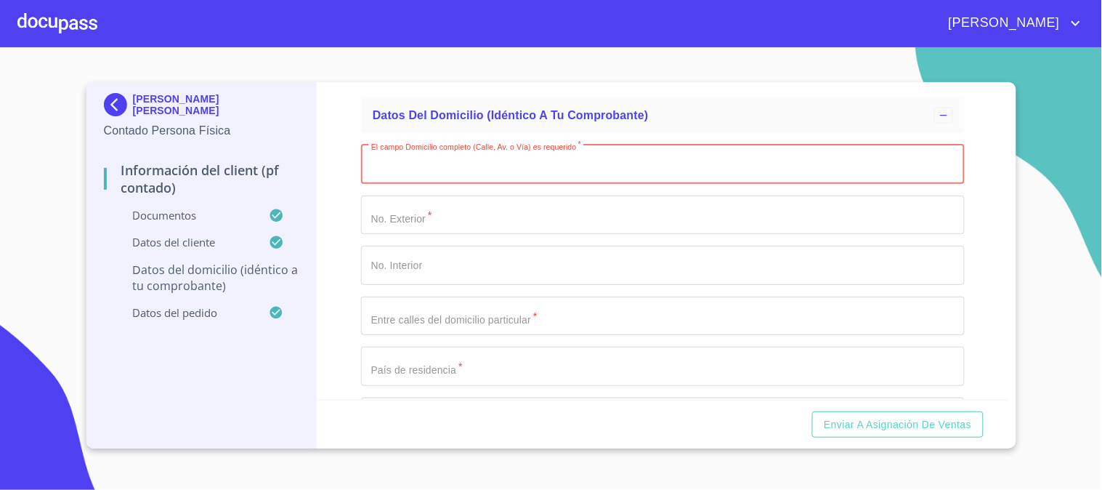
click at [529, 161] on input "Documento de identificación   *" at bounding box center [663, 164] width 604 height 39
paste input "CAMINO ANTIGUO 29 A"
type input "CAMINO ANTIGUO"
click at [532, 198] on input "Documento de identificación   *" at bounding box center [663, 214] width 604 height 39
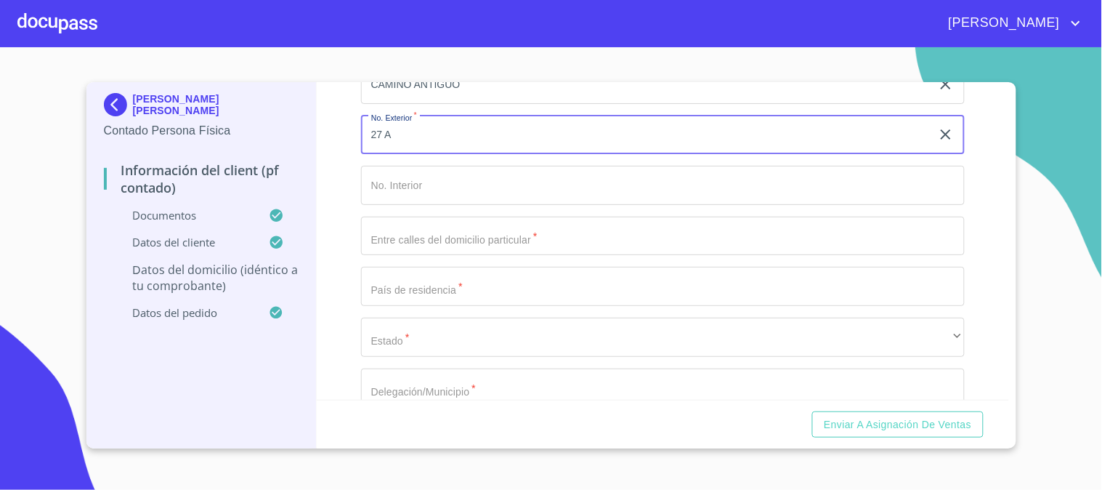
scroll to position [3470, 0]
type input "27 A"
click at [538, 230] on input "Documento de identificación   *" at bounding box center [663, 235] width 604 height 39
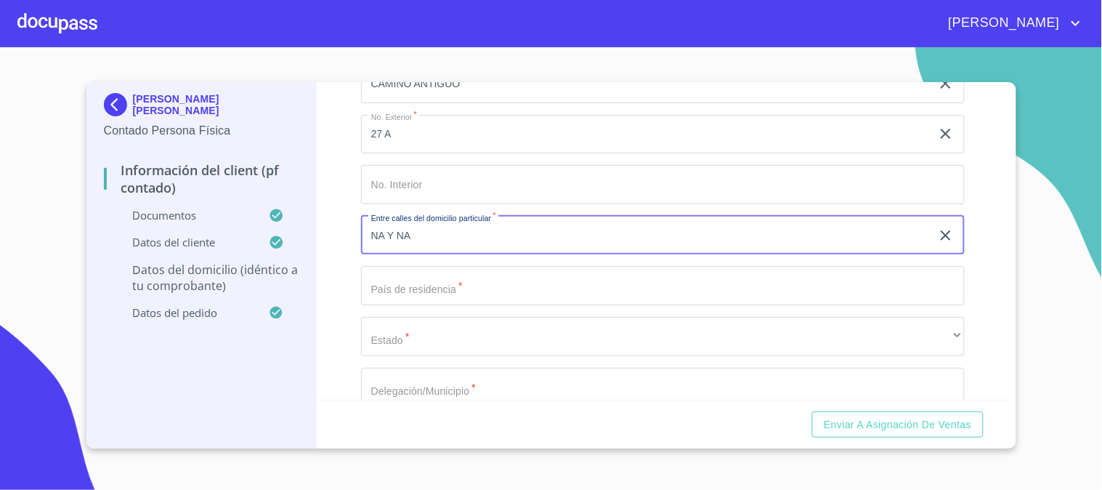
type input "NA Y NA"
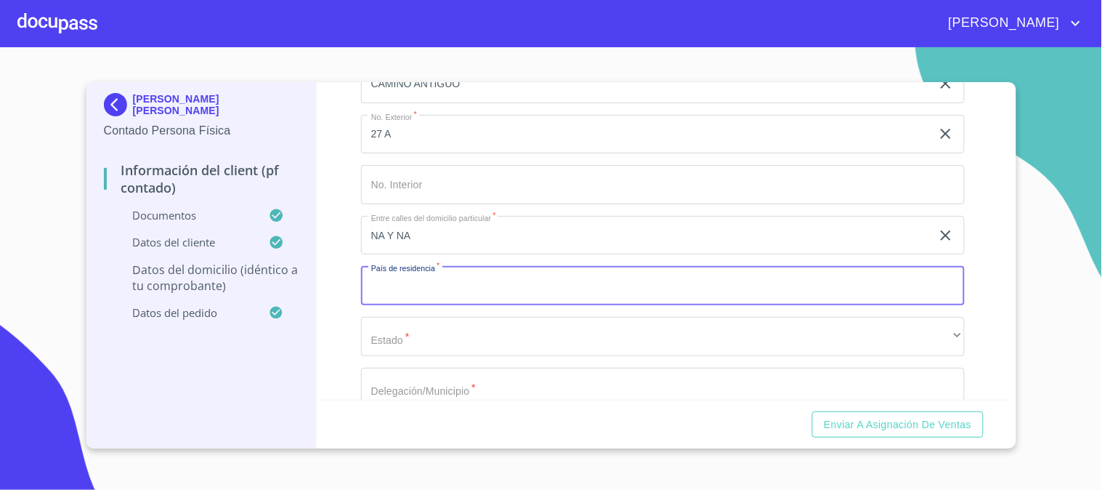
click at [527, 272] on input "Documento de identificación   *" at bounding box center [663, 285] width 604 height 39
type input "[GEOGRAPHIC_DATA]"
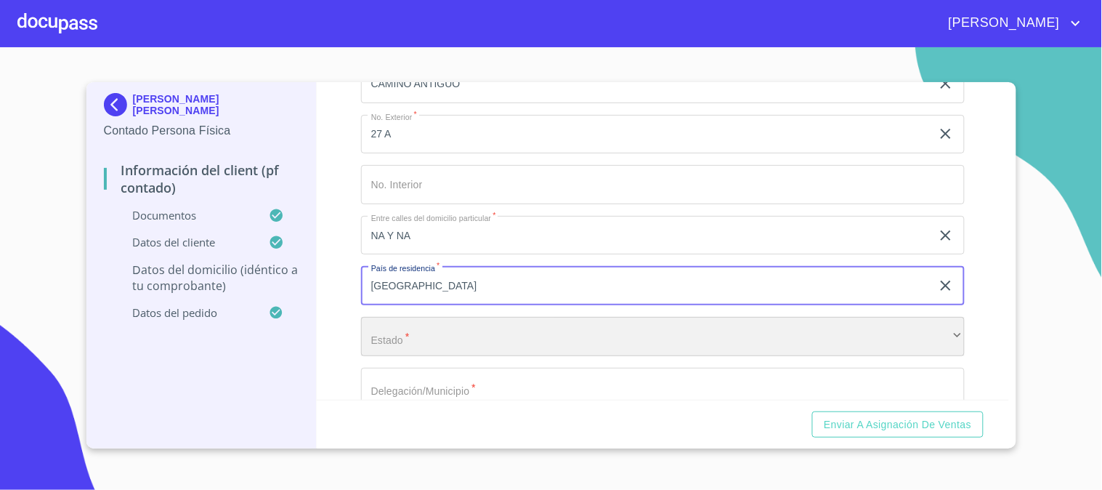
click at [373, 328] on div "​" at bounding box center [663, 336] width 604 height 39
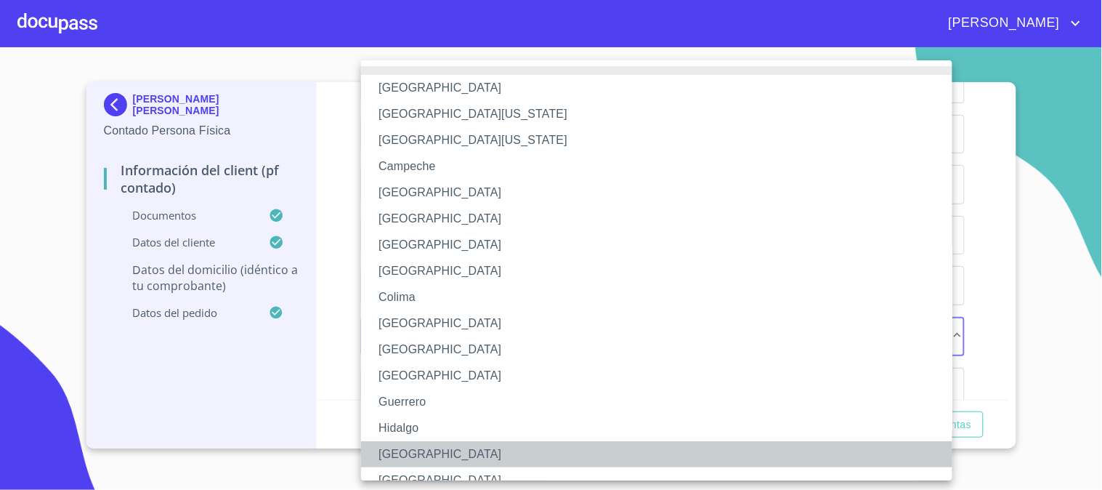
click at [416, 456] on li "[GEOGRAPHIC_DATA]" at bounding box center [663, 454] width 604 height 26
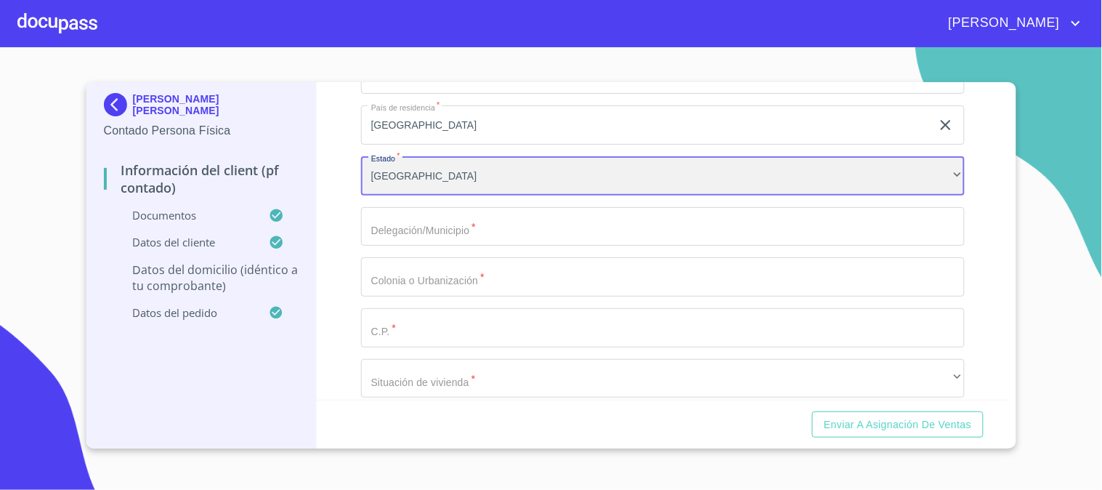
scroll to position [3631, 0]
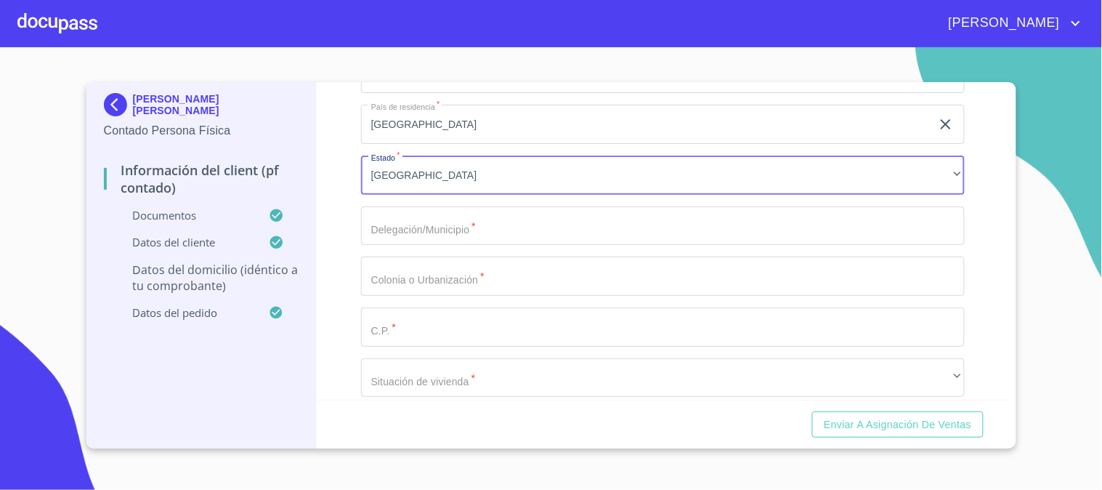
click at [505, 215] on input "Documento de identificación   *" at bounding box center [663, 225] width 604 height 39
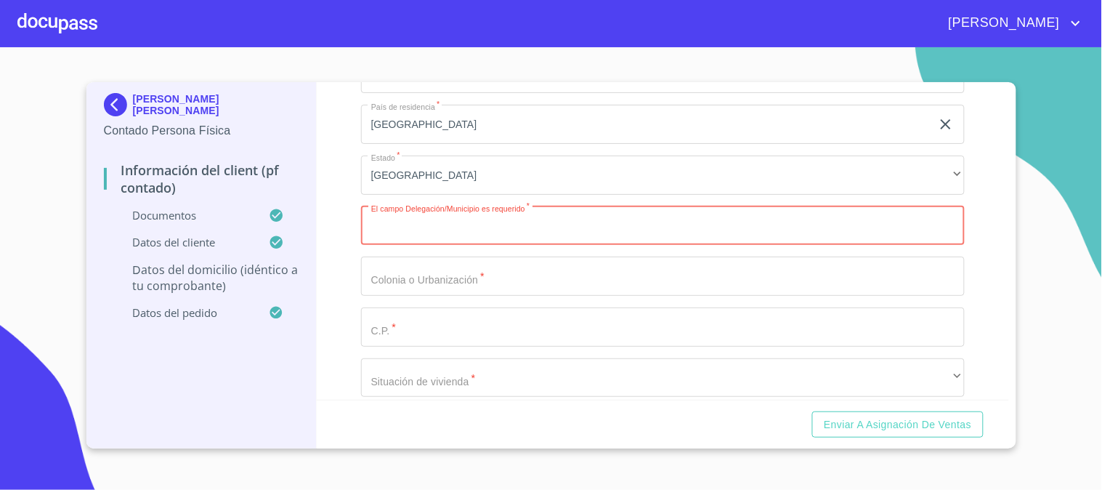
click at [483, 266] on input "Documento de identificación   *" at bounding box center [663, 275] width 604 height 39
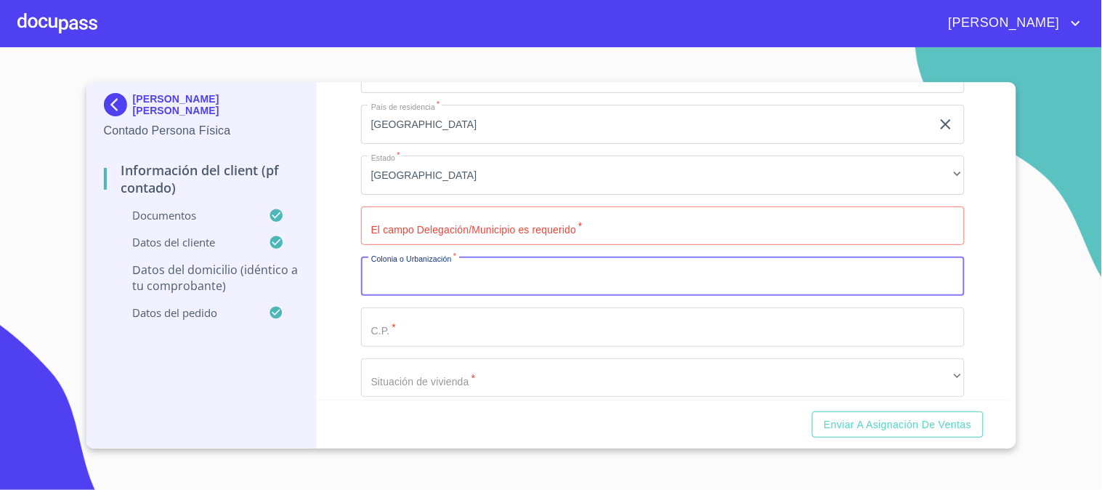
paste input "FRACC HACIENDA [GEOGRAPHIC_DATA] 45656"
drag, startPoint x: 585, startPoint y: 267, endPoint x: 556, endPoint y: 270, distance: 29.2
click at [556, 270] on input "FRACC HACIENDA [GEOGRAPHIC_DATA] 45656" at bounding box center [646, 275] width 570 height 39
type input "FRACC HACIENDA [GEOGRAPHIC_DATA]"
click at [512, 325] on input "Documento de identificación   *" at bounding box center [663, 326] width 604 height 39
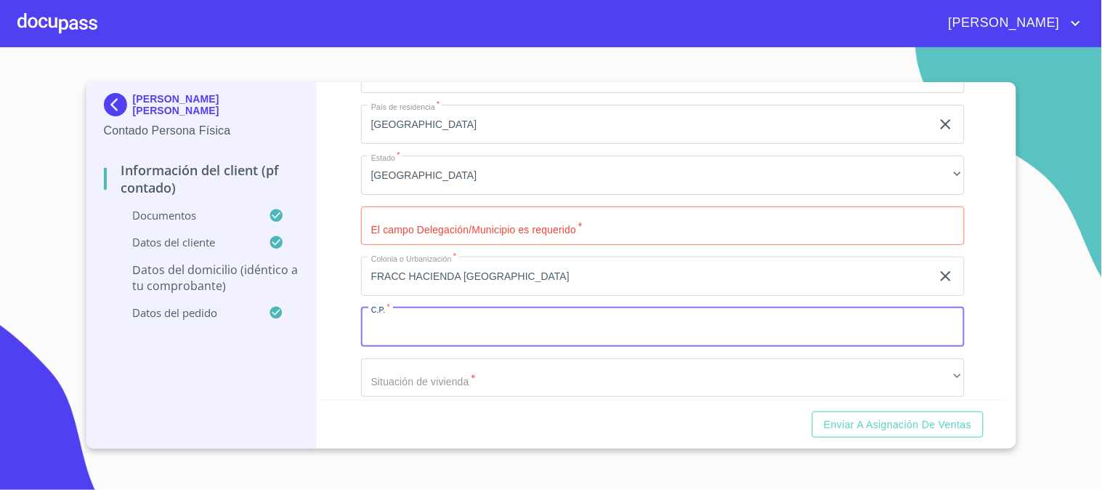
paste input "45656"
type input "45656"
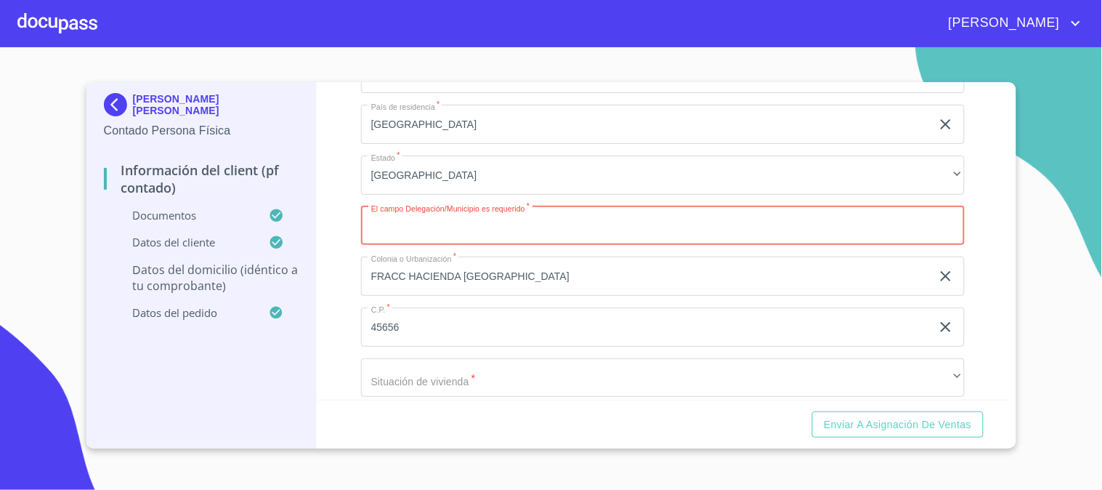
click at [490, 220] on input "Documento de identificación   *" at bounding box center [663, 225] width 604 height 39
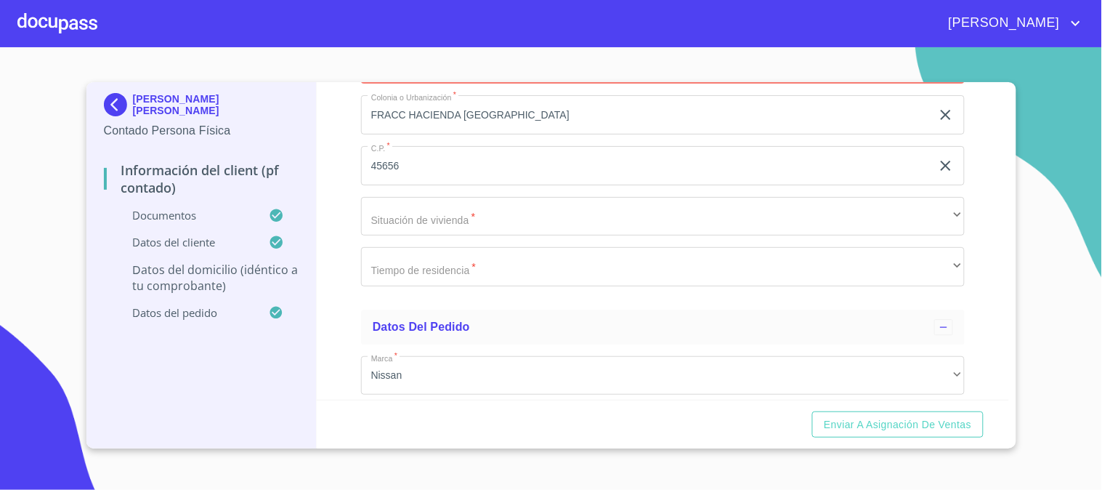
scroll to position [3793, 0]
type input "TLAJOMULCO DE ZUÑIGA"
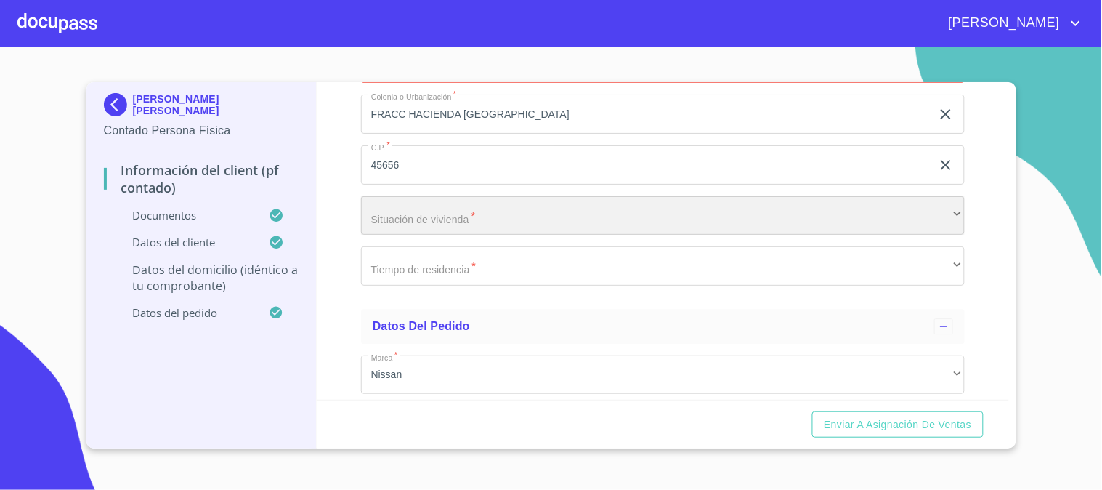
click at [484, 221] on div "​" at bounding box center [663, 215] width 604 height 39
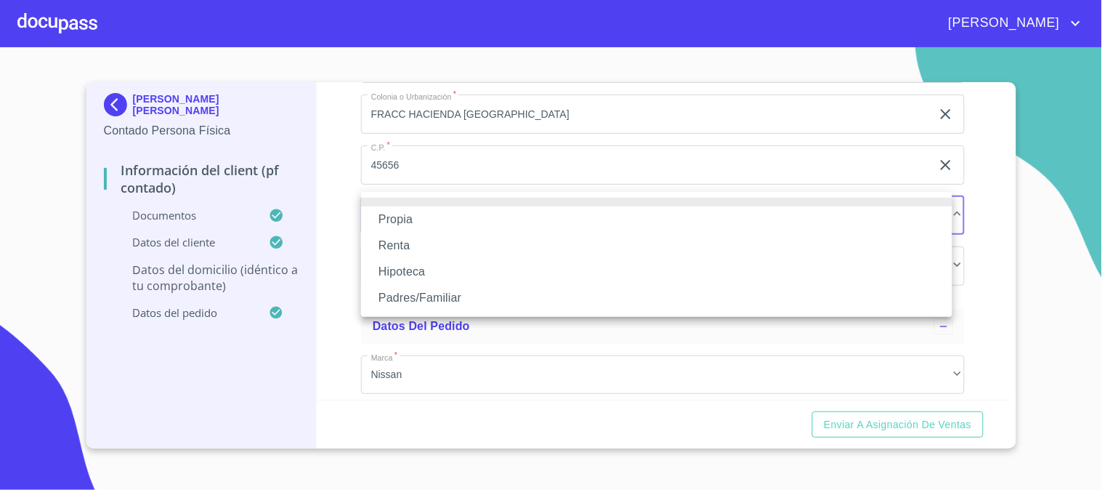
click at [484, 221] on li "Propia" at bounding box center [656, 219] width 591 height 26
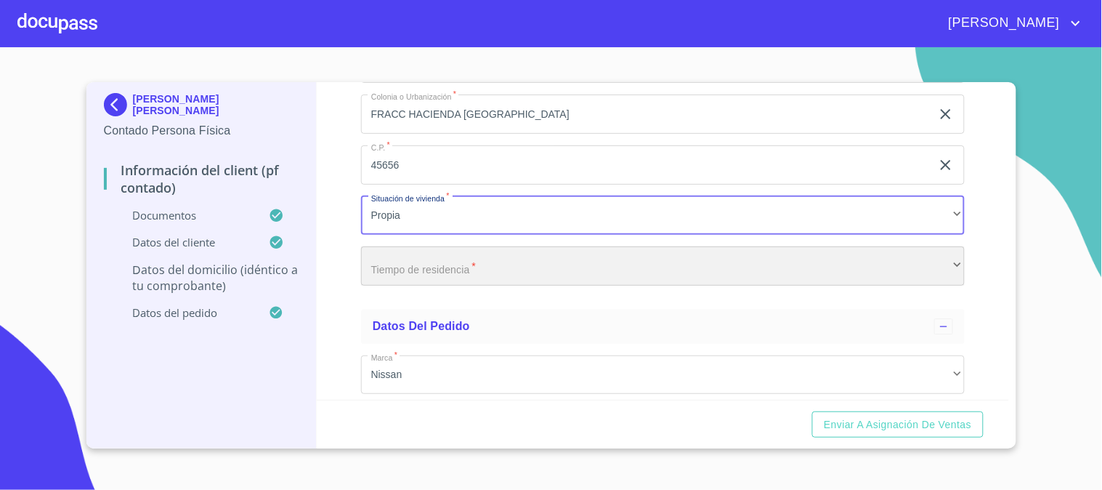
click at [479, 264] on div "​" at bounding box center [663, 265] width 604 height 39
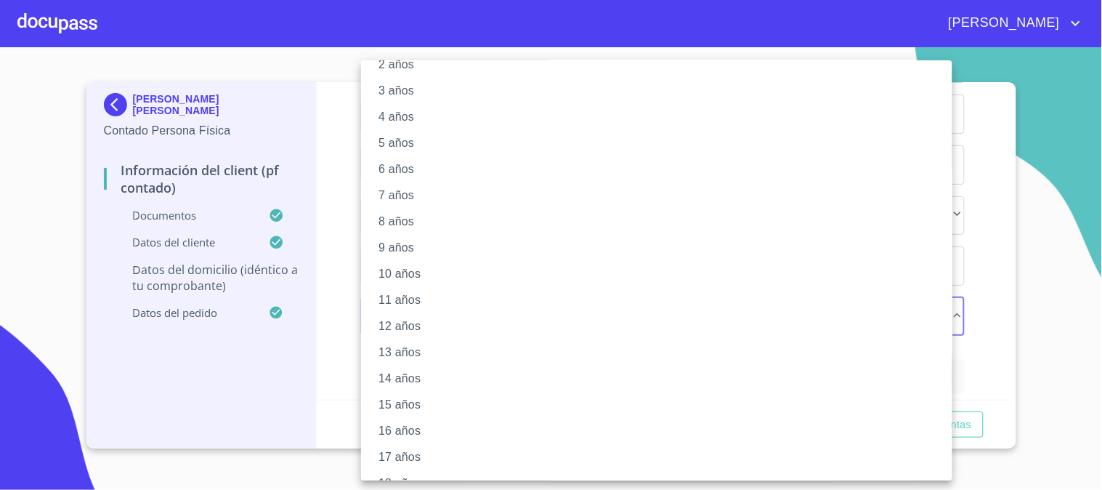
scroll to position [148, 0]
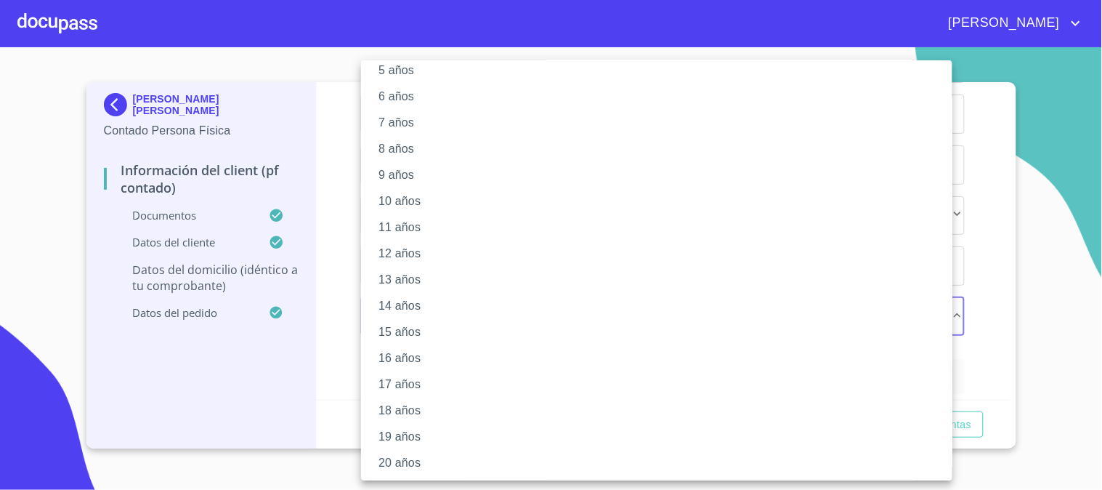
click at [443, 453] on li "20 años" at bounding box center [663, 463] width 604 height 26
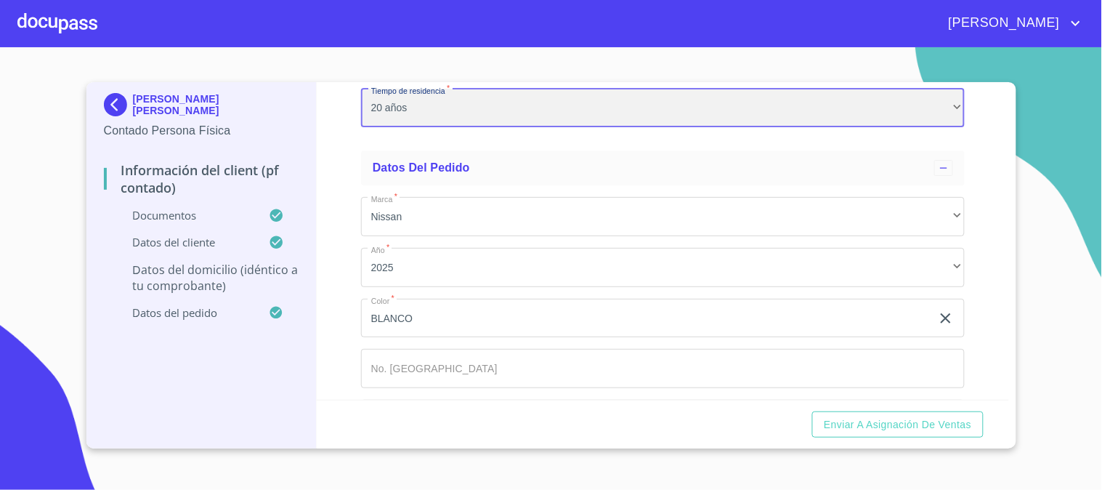
scroll to position [4051, 0]
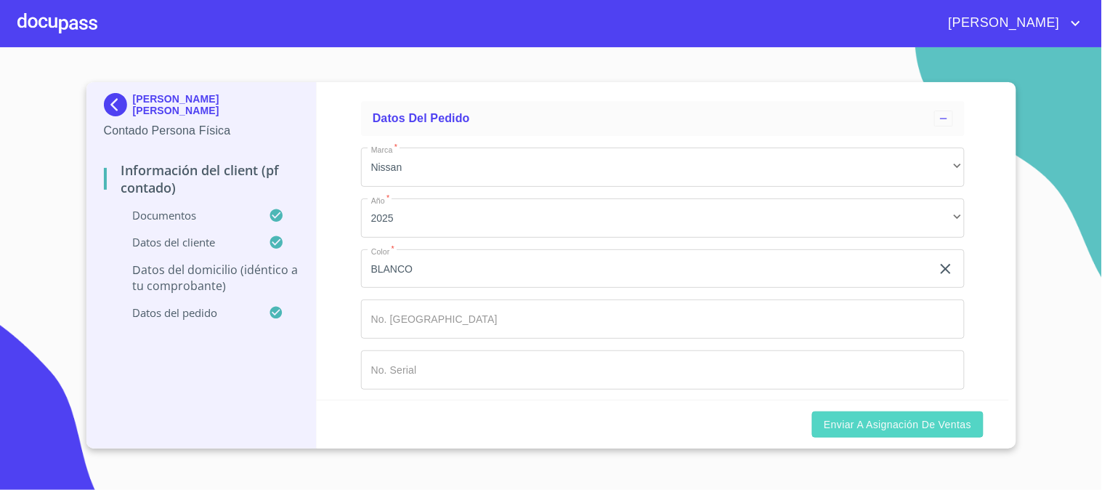
click at [947, 423] on span "Enviar a Asignación de Ventas" at bounding box center [897, 425] width 147 height 18
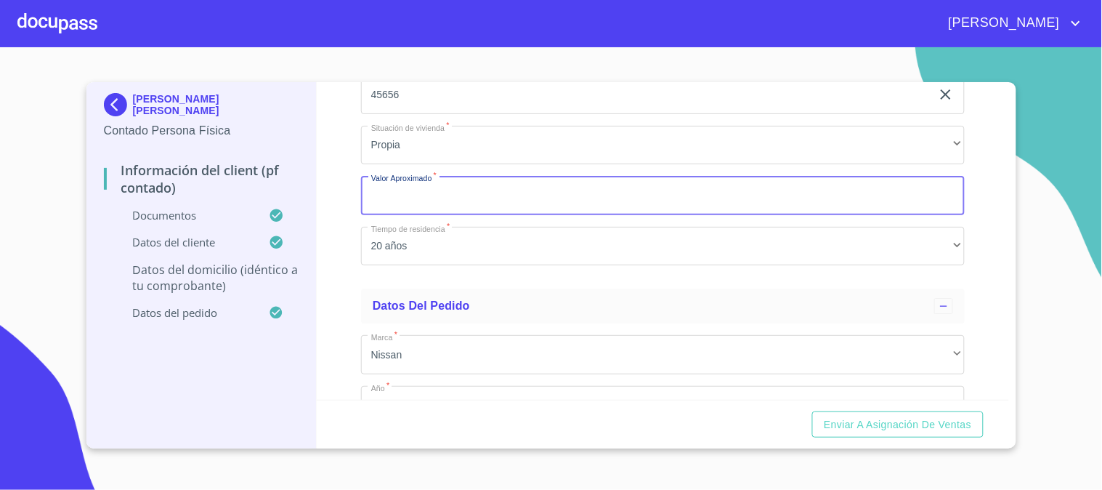
scroll to position [3789, 0]
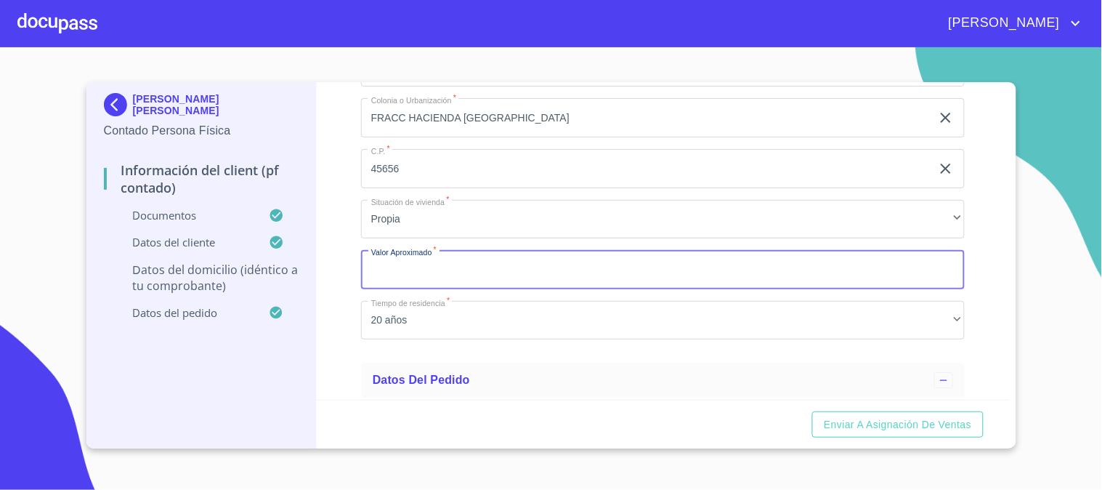
click at [418, 276] on input "Documento de identificación   *" at bounding box center [663, 269] width 604 height 39
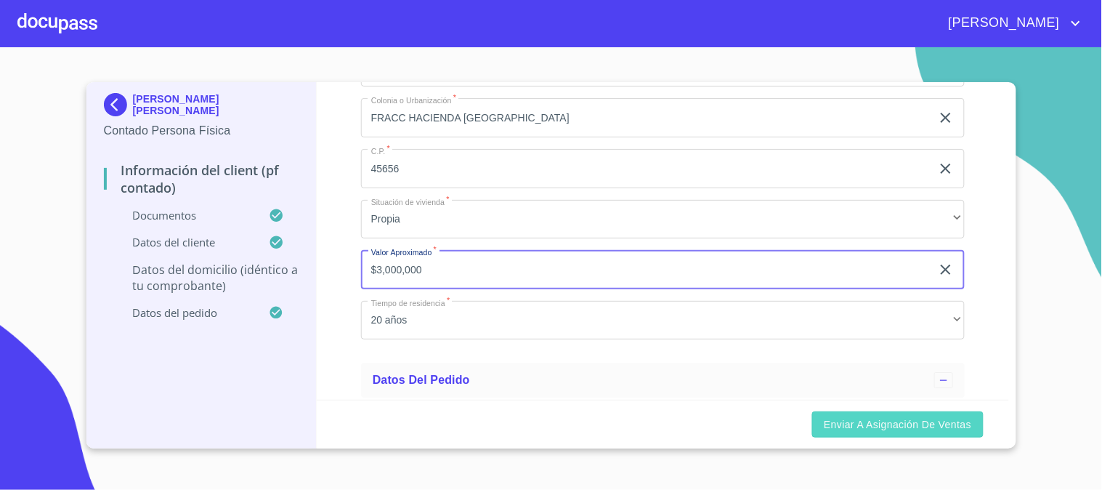
type input "$3,000,000"
click at [872, 427] on span "Enviar a Asignación de Ventas" at bounding box center [897, 425] width 147 height 18
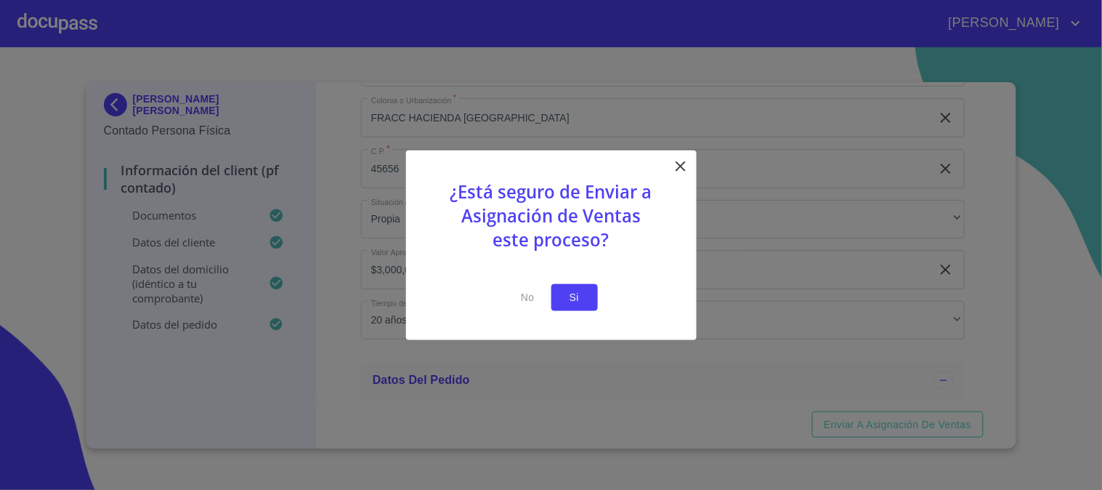
click at [584, 291] on span "Si" at bounding box center [574, 297] width 23 height 18
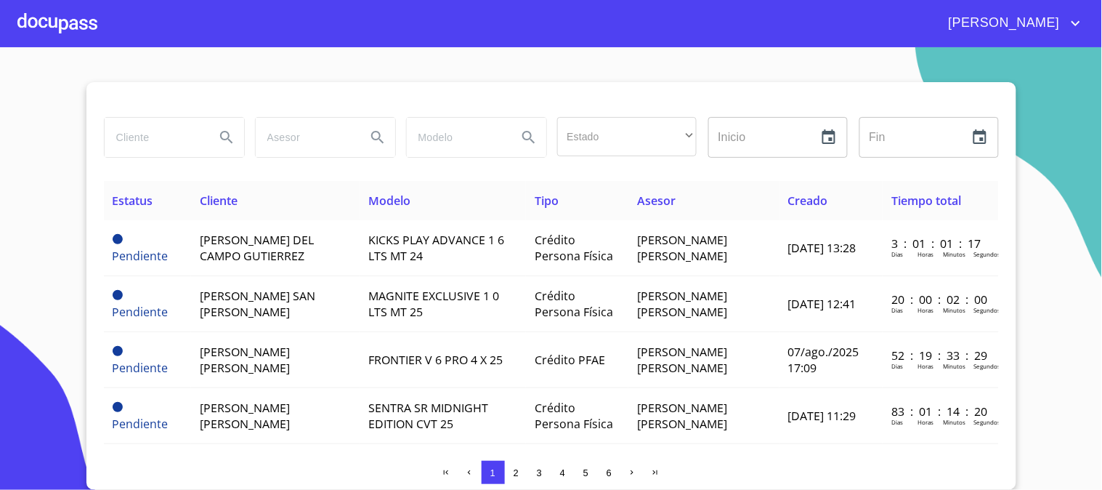
click at [52, 27] on div at bounding box center [57, 23] width 80 height 46
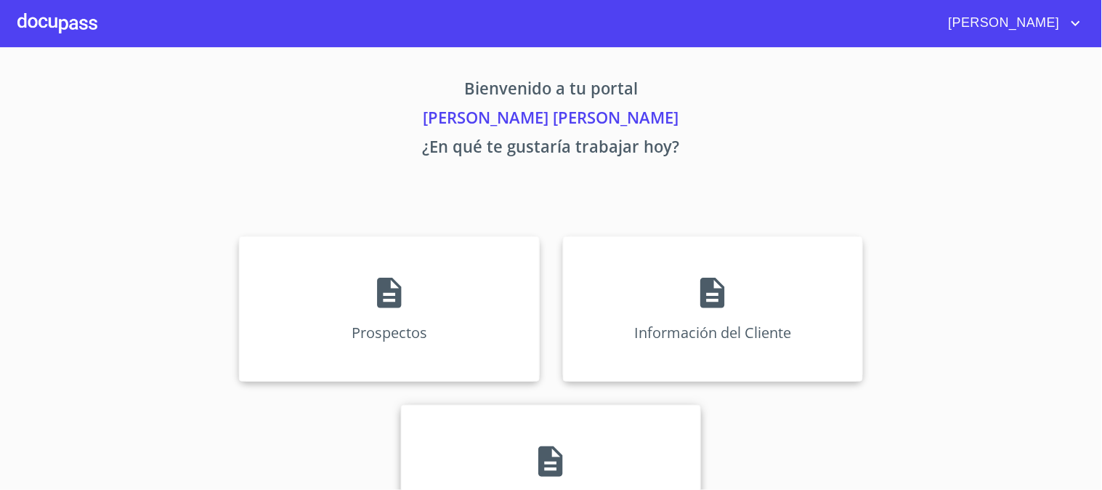
scroll to position [70, 0]
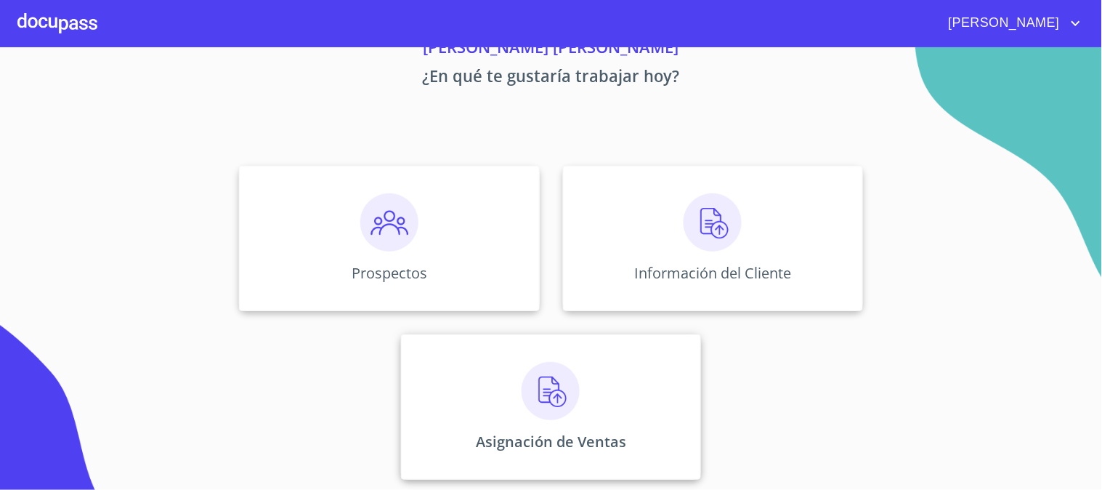
click at [535, 381] on img at bounding box center [551, 391] width 58 height 58
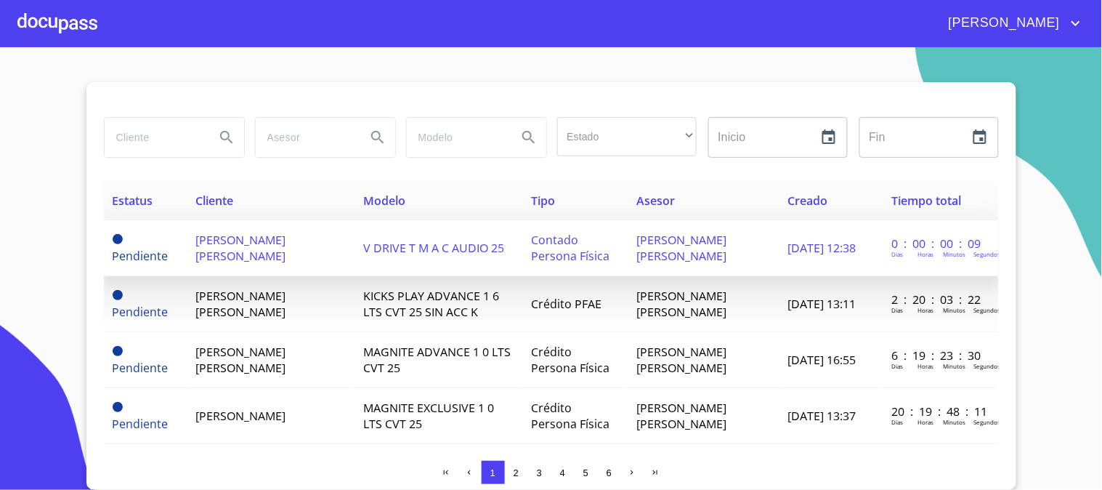
click at [307, 259] on td "[PERSON_NAME] [PERSON_NAME]" at bounding box center [271, 248] width 168 height 56
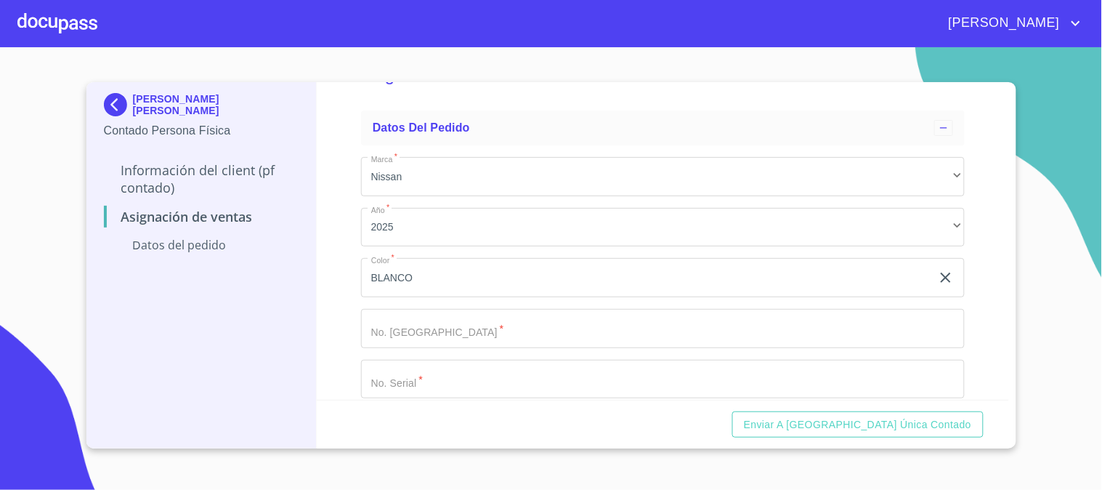
scroll to position [75, 0]
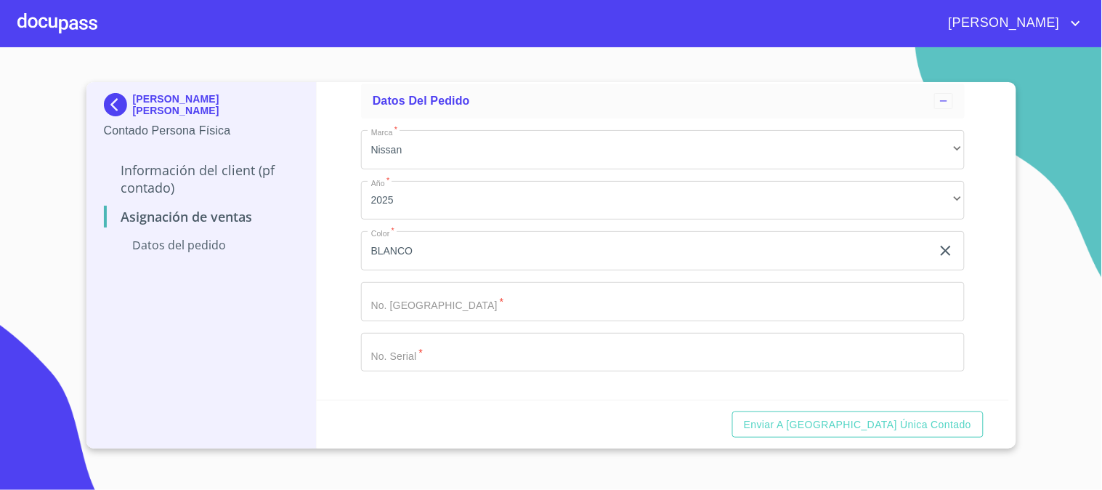
click at [41, 13] on div at bounding box center [57, 23] width 80 height 46
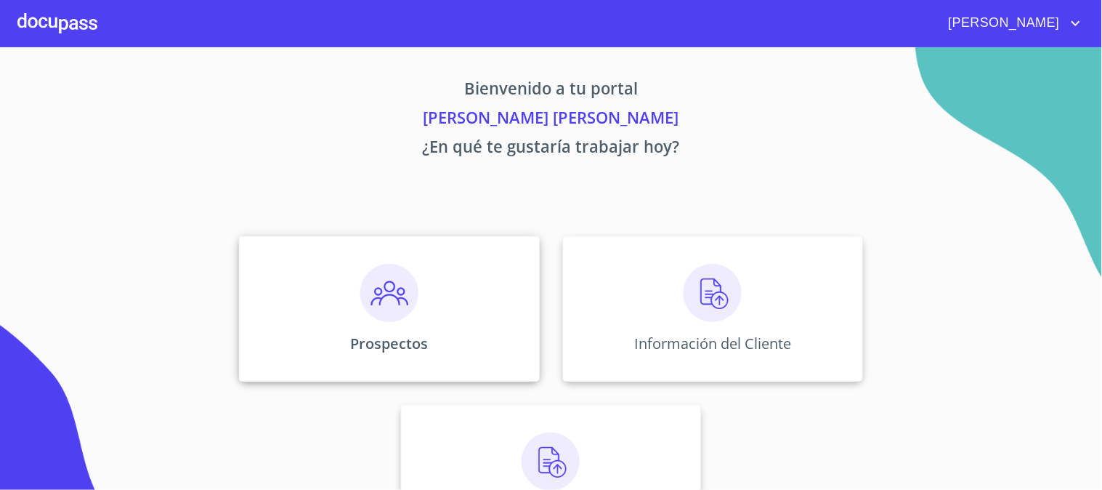
click at [364, 299] on img at bounding box center [389, 293] width 58 height 58
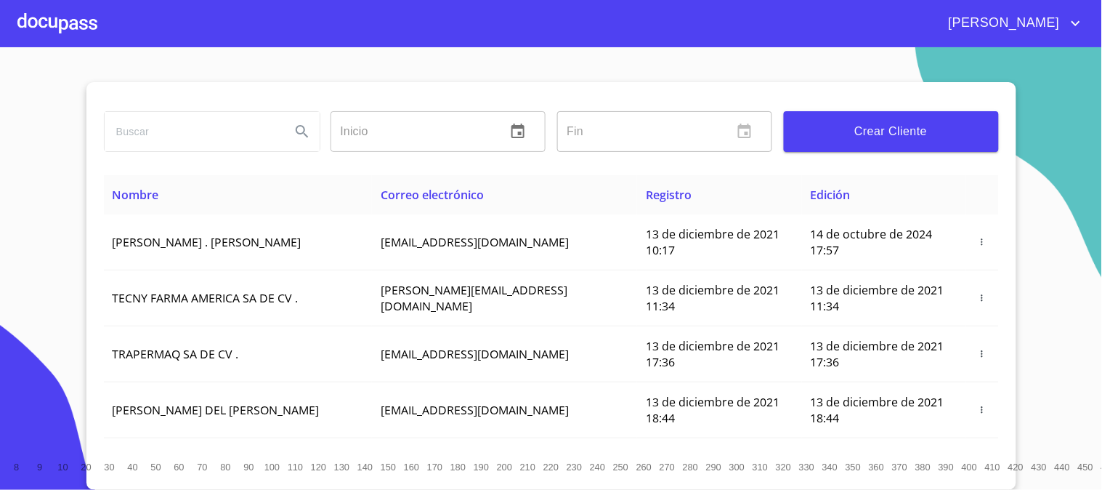
click at [227, 139] on input "search" at bounding box center [192, 131] width 174 height 39
type input "[PERSON_NAME]"
click at [293, 131] on icon "Search" at bounding box center [301, 131] width 17 height 17
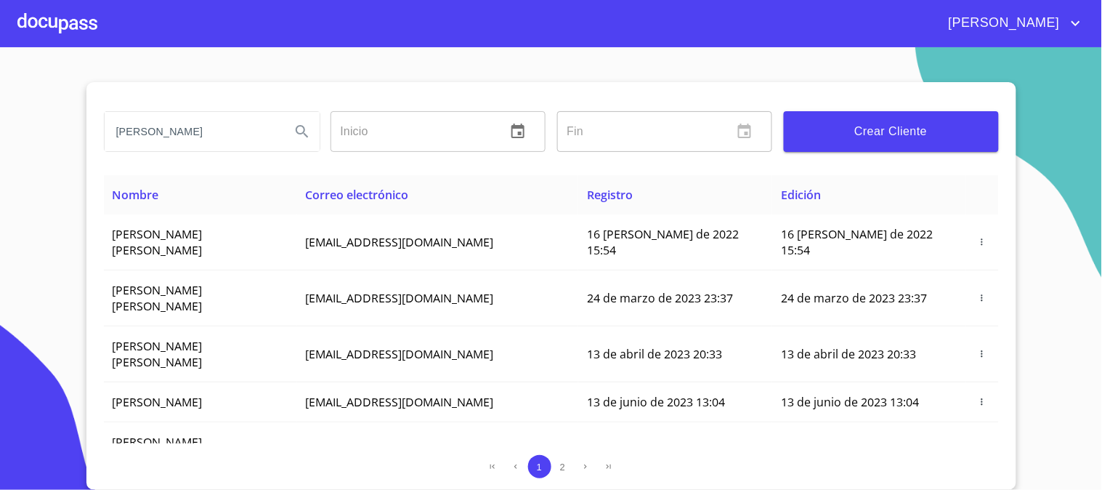
click at [228, 139] on input "[PERSON_NAME]" at bounding box center [192, 131] width 174 height 39
type input "[PERSON_NAME][PERSON_NAME]"
click at [313, 128] on button "Search" at bounding box center [302, 131] width 35 height 35
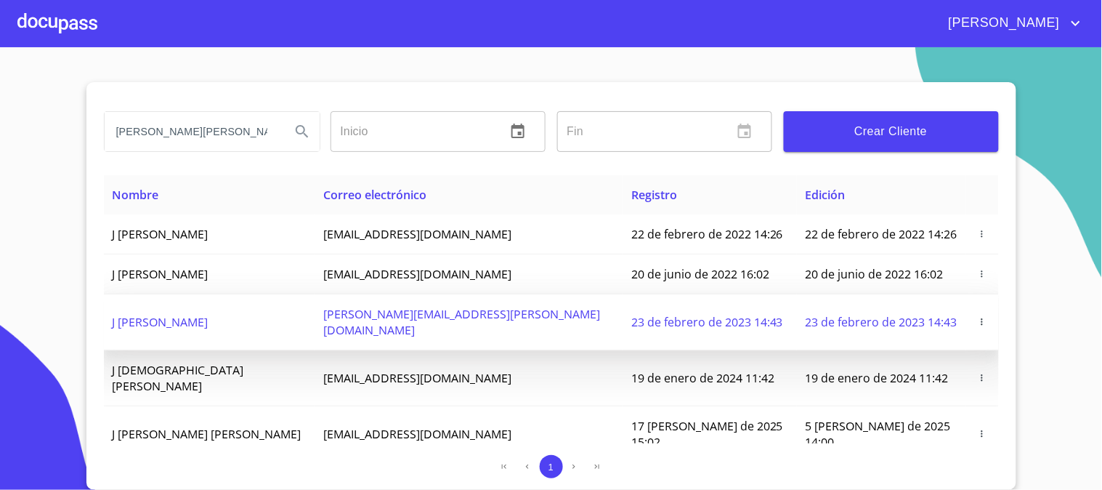
scroll to position [69, 0]
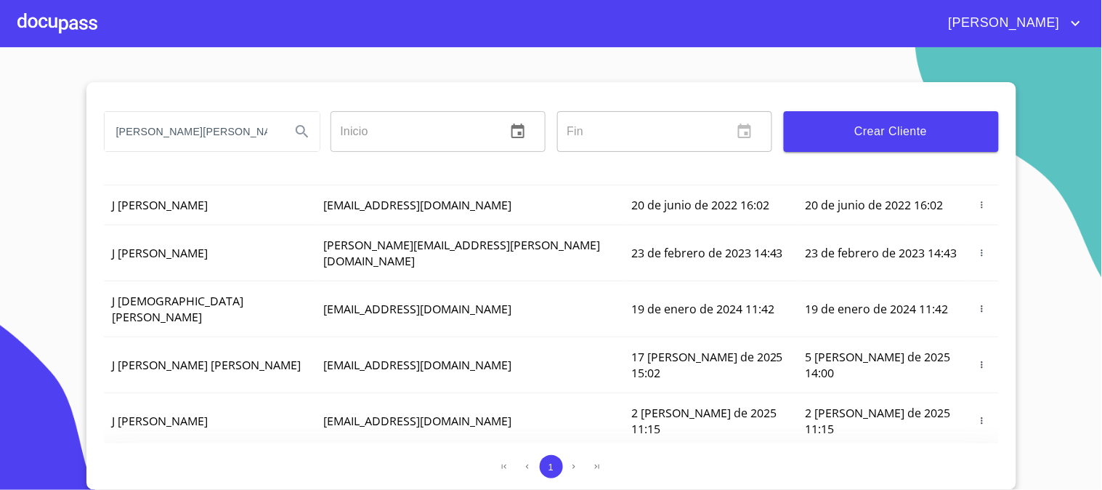
click at [977, 471] on icon "button" at bounding box center [982, 476] width 10 height 10
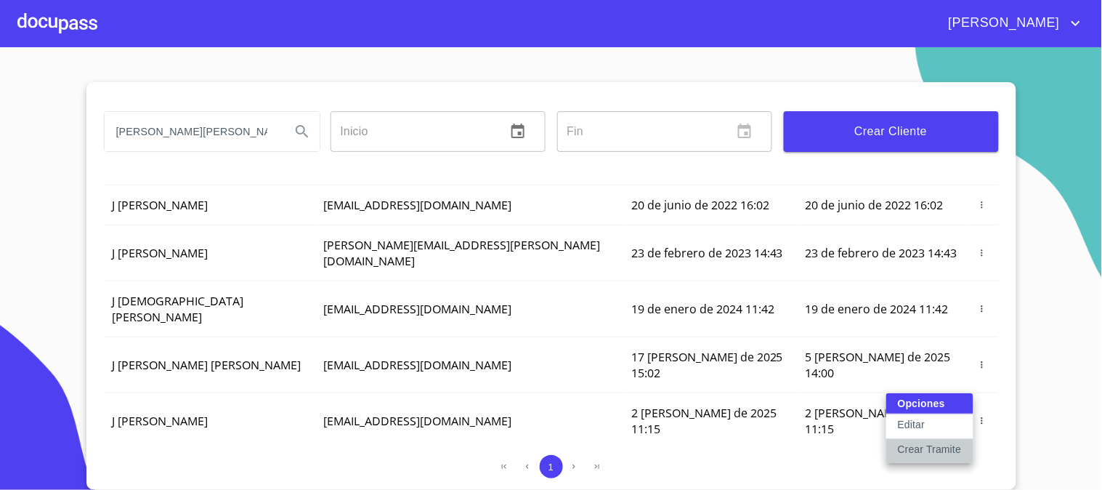
click at [947, 449] on p "Crear Tramite" at bounding box center [930, 449] width 64 height 15
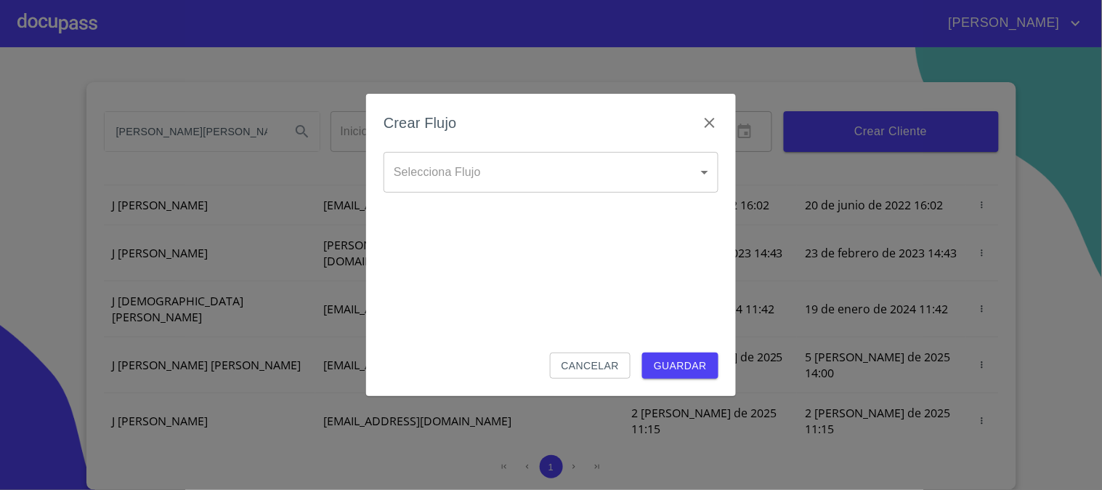
click at [584, 191] on body "[PERSON_NAME][PERSON_NAME] ​ Fin ​ Crear Cliente Nombre Correo electrónico Regi…" at bounding box center [551, 245] width 1102 height 490
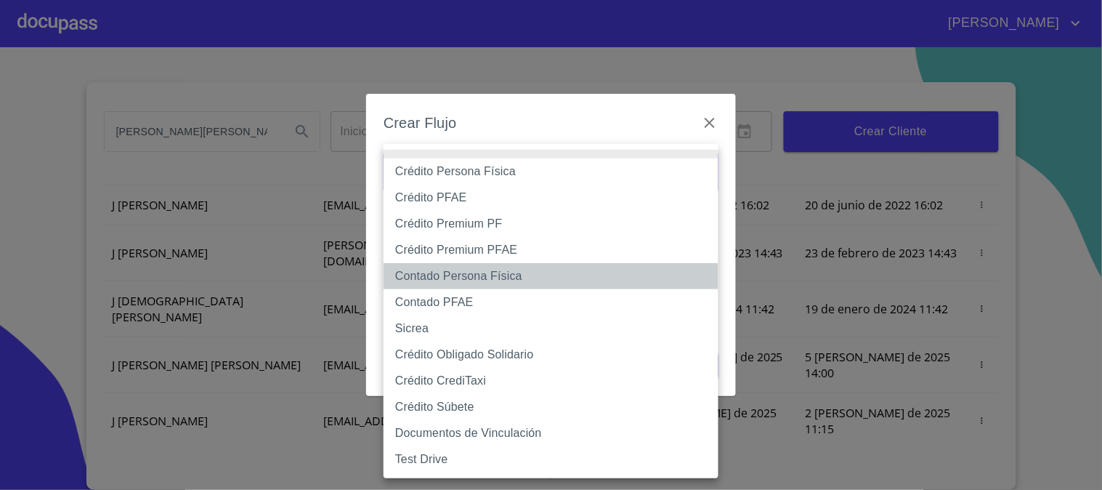
click at [580, 275] on li "Contado Persona Física" at bounding box center [551, 276] width 335 height 26
type input "61b10eea9b8c202ad57ac5da"
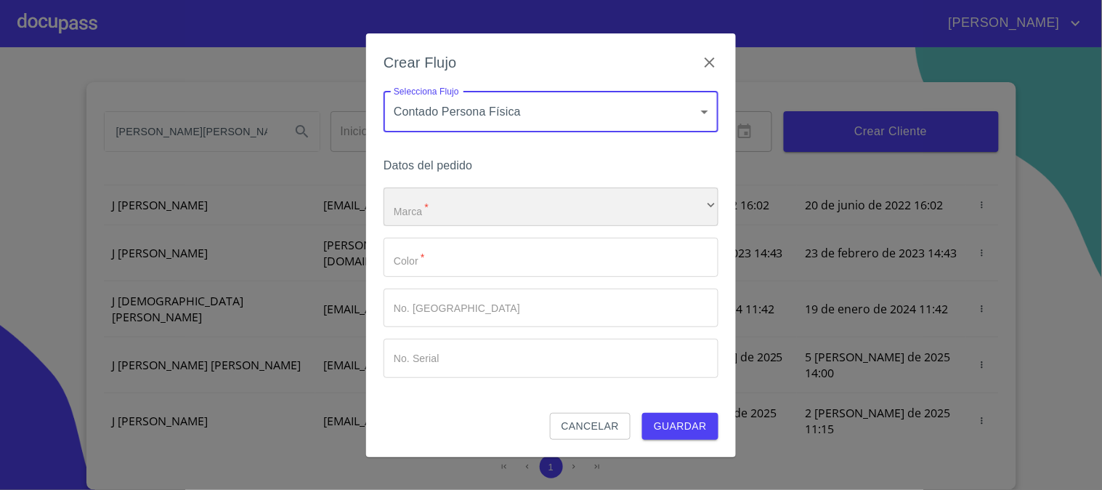
click at [540, 202] on div "​" at bounding box center [551, 206] width 335 height 39
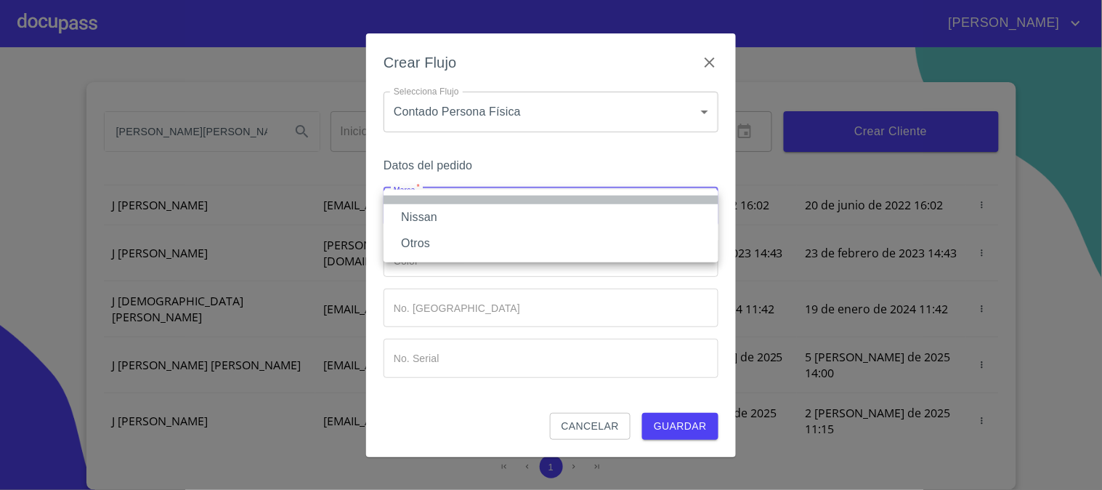
click at [540, 202] on li at bounding box center [551, 199] width 335 height 9
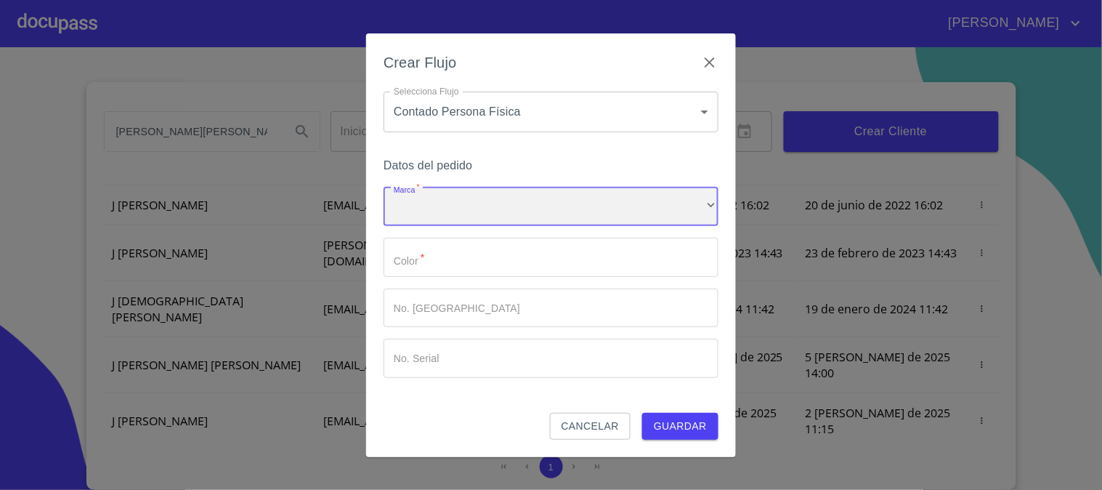
click at [540, 204] on div "​" at bounding box center [551, 206] width 335 height 39
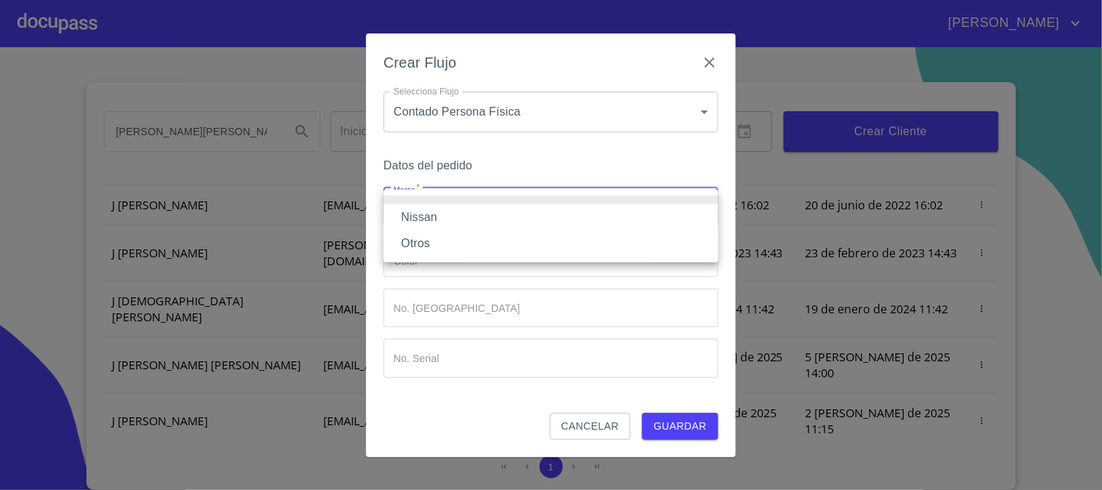
click at [546, 222] on li "Nissan" at bounding box center [551, 217] width 335 height 26
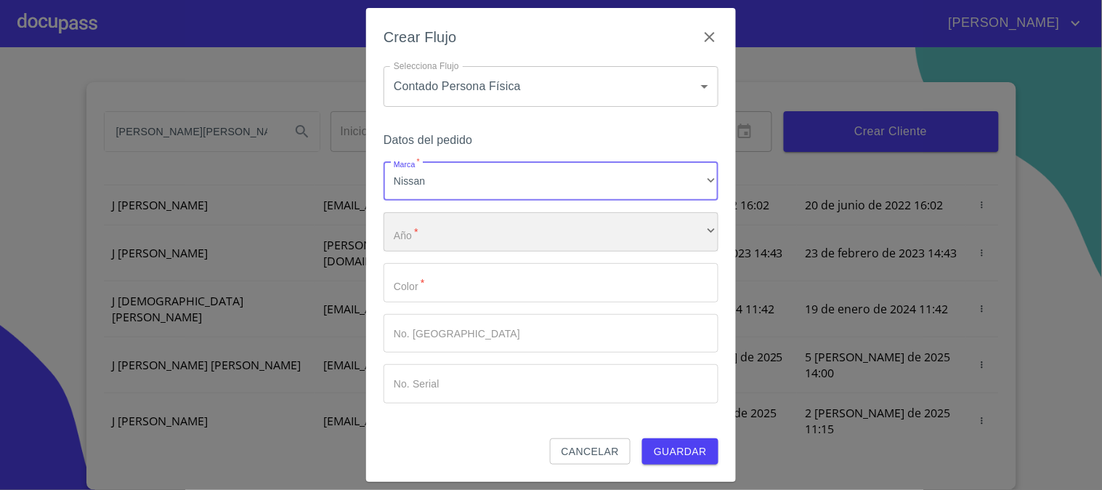
click at [547, 230] on div "​" at bounding box center [551, 231] width 335 height 39
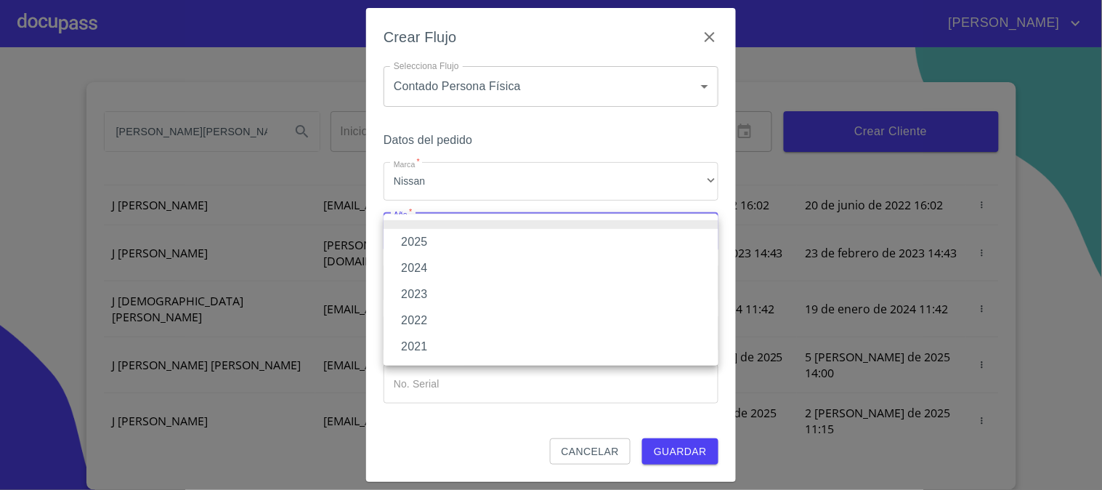
click at [546, 238] on li "2025" at bounding box center [551, 242] width 335 height 26
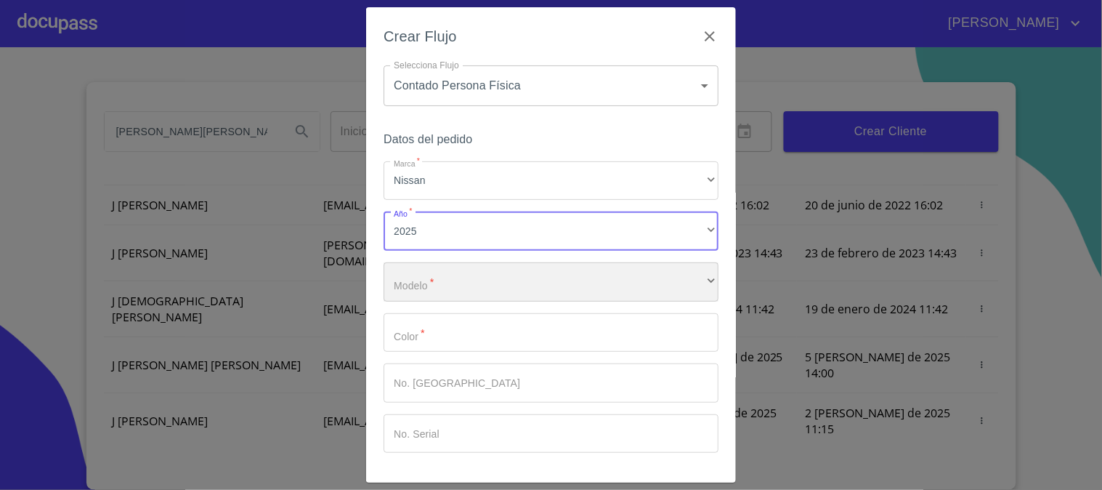
click at [551, 278] on div "​" at bounding box center [551, 281] width 335 height 39
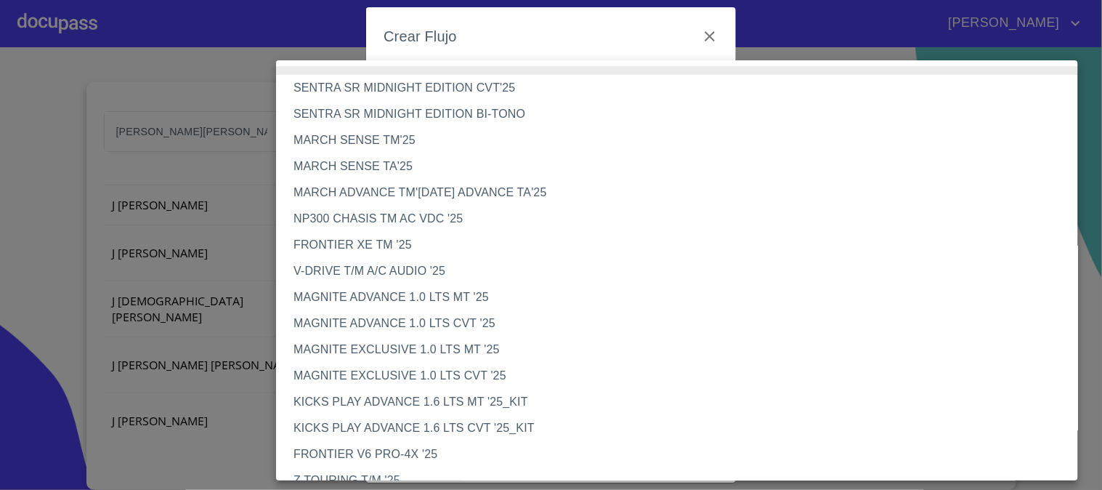
click at [551, 280] on li "V-DRIVE T/M A/C AUDIO '25" at bounding box center [683, 271] width 814 height 26
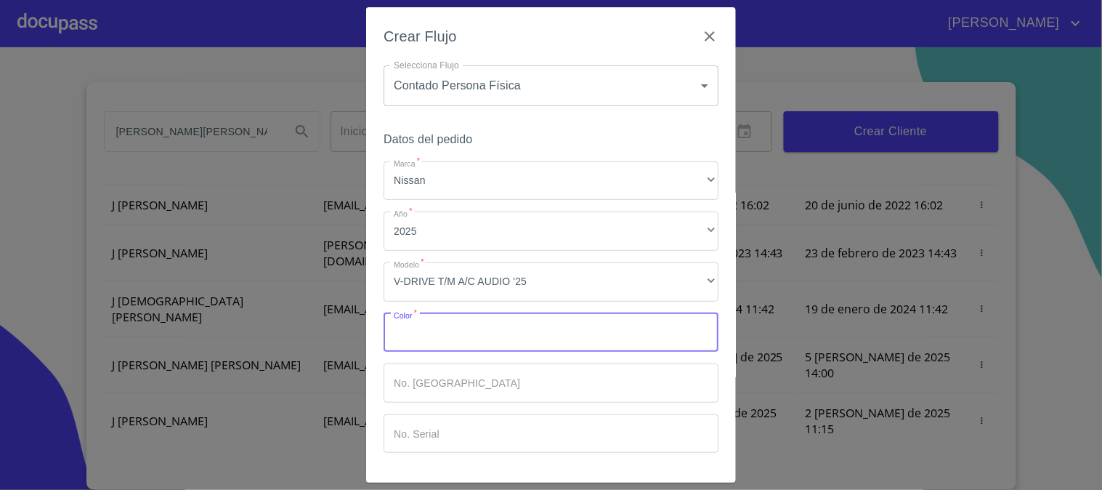
click at [527, 325] on input "Marca   *" at bounding box center [551, 332] width 335 height 39
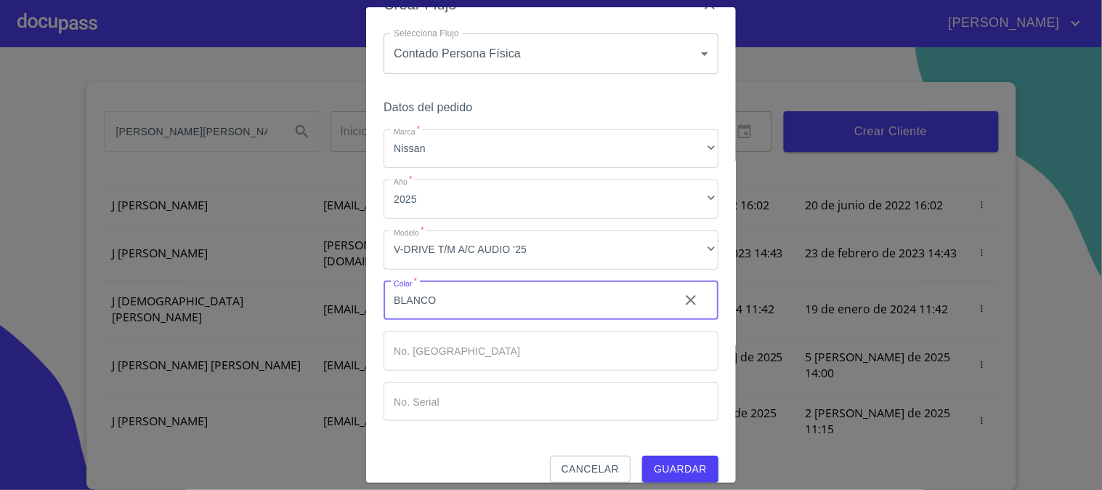
scroll to position [49, 0]
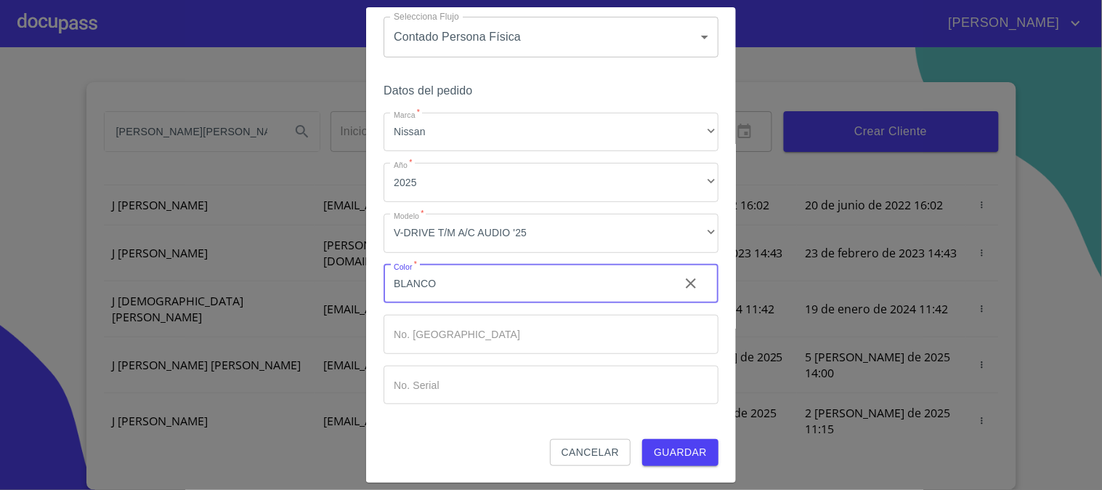
type input "BLANCO"
click at [678, 447] on span "Guardar" at bounding box center [680, 452] width 53 height 18
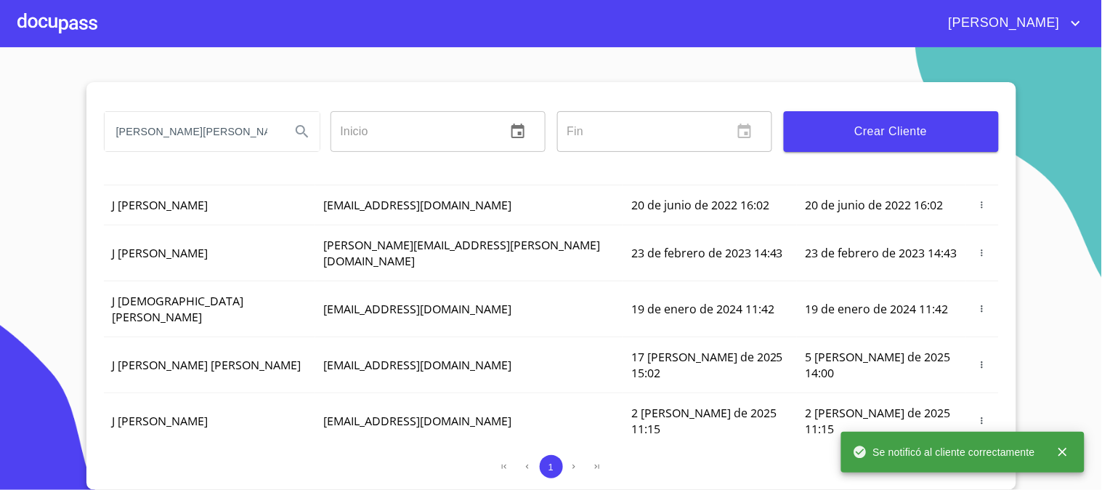
click at [44, 25] on div at bounding box center [57, 23] width 80 height 46
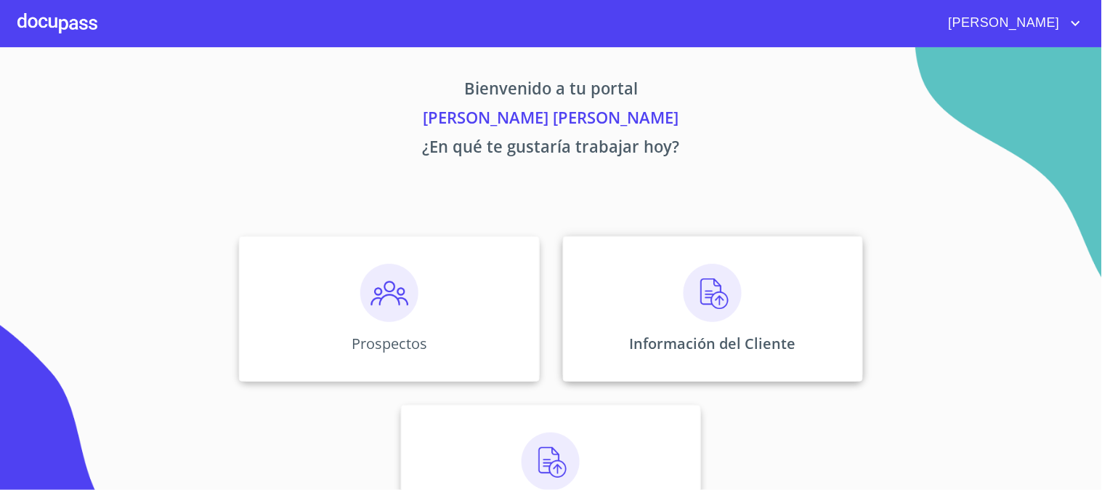
click at [684, 299] on img at bounding box center [713, 293] width 58 height 58
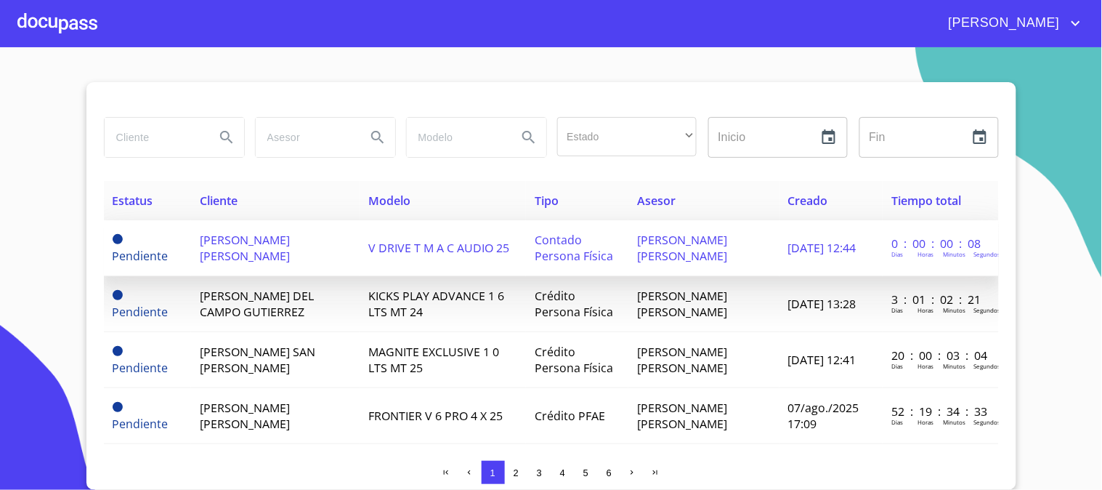
click at [279, 267] on td "[PERSON_NAME] [PERSON_NAME]" at bounding box center [275, 248] width 169 height 56
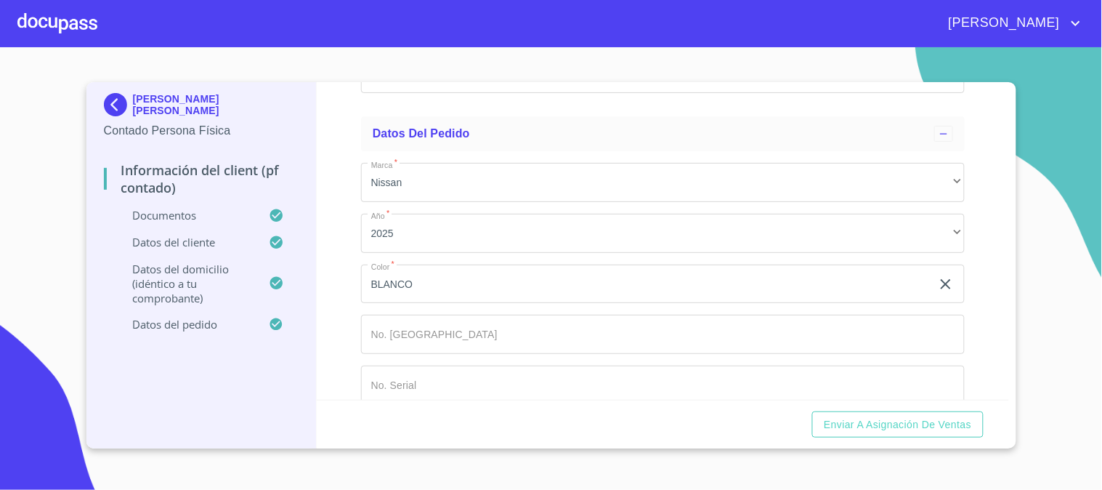
scroll to position [4051, 0]
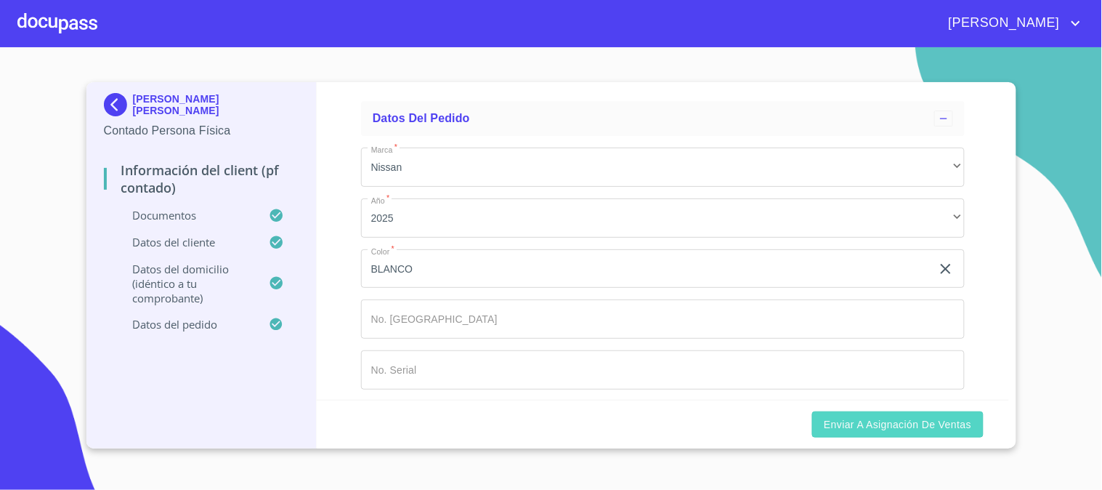
click at [919, 430] on span "Enviar a Asignación de Ventas" at bounding box center [897, 425] width 147 height 18
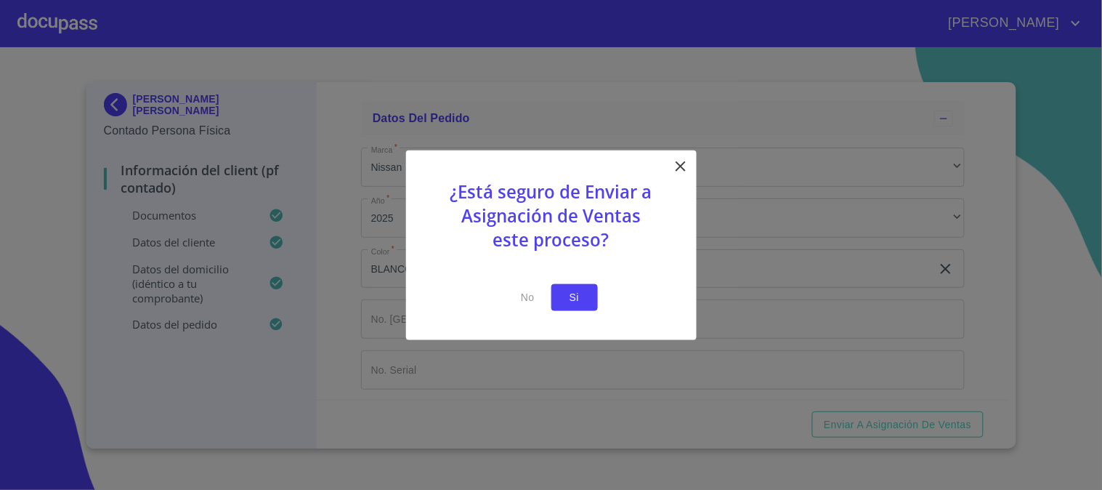
click at [572, 296] on span "Si" at bounding box center [574, 297] width 23 height 18
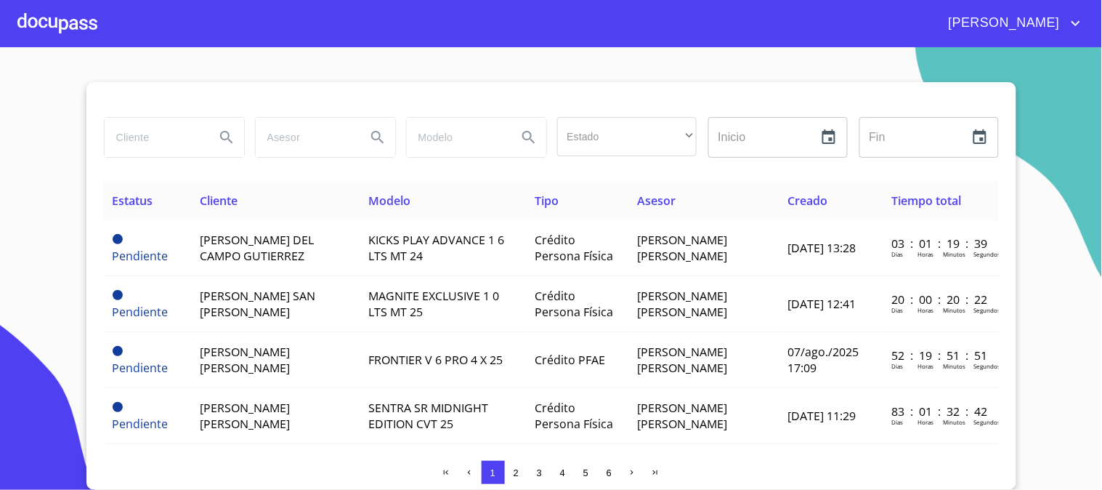
click at [594, 65] on section "Estado ​ ​ Inicio ​ Fin ​ Estatus Cliente Modelo Tipo Asesor Creado Tiempo tota…" at bounding box center [551, 268] width 1102 height 442
